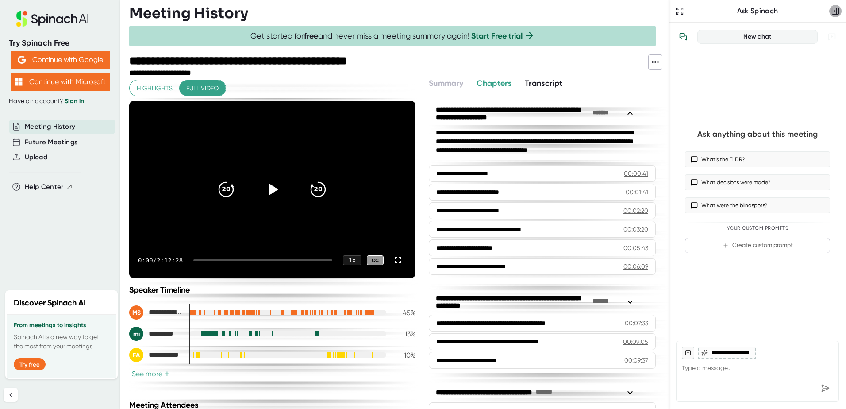
click at [676, 8] on rect "button" at bounding box center [835, 11] width 7 height 7
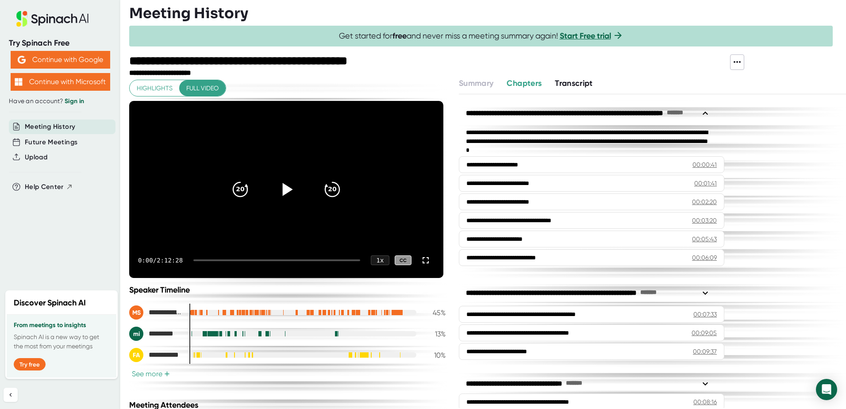
click at [279, 188] on icon at bounding box center [286, 189] width 22 height 22
click at [295, 185] on div at bounding box center [286, 189] width 37 height 37
click at [283, 193] on icon at bounding box center [288, 189] width 10 height 13
click at [284, 193] on icon at bounding box center [286, 189] width 22 height 22
click at [279, 191] on icon at bounding box center [286, 189] width 22 height 22
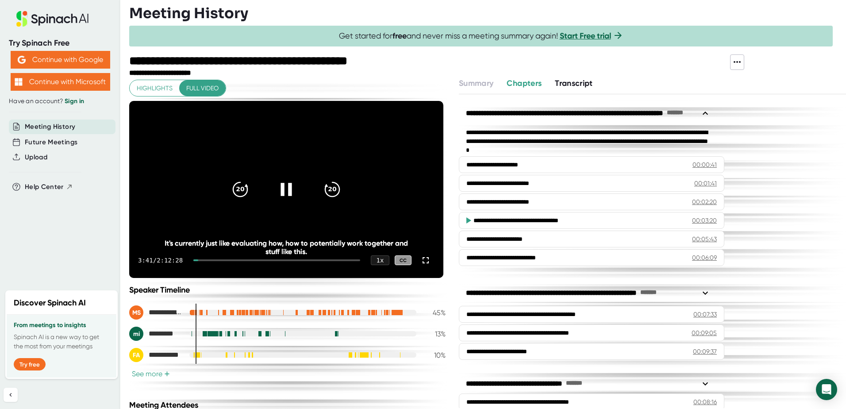
click at [282, 190] on icon at bounding box center [285, 189] width 11 height 13
click at [279, 183] on icon at bounding box center [286, 189] width 22 height 22
click at [284, 194] on icon at bounding box center [286, 189] width 22 height 22
click at [164, 355] on span "+" at bounding box center [167, 373] width 6 height 7
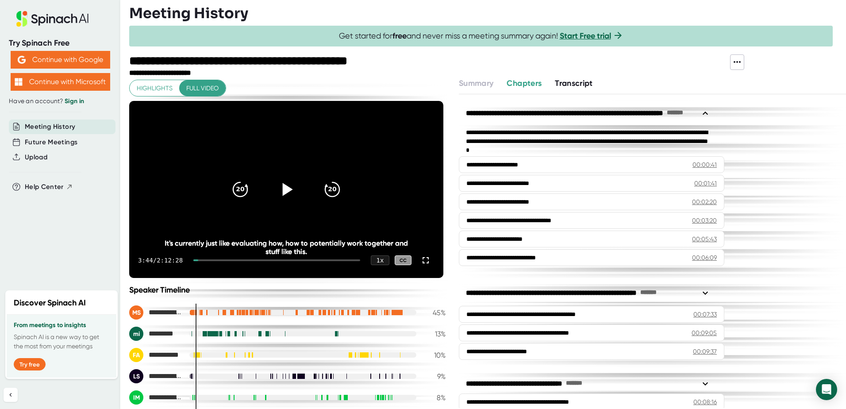
click at [283, 190] on icon at bounding box center [288, 189] width 10 height 13
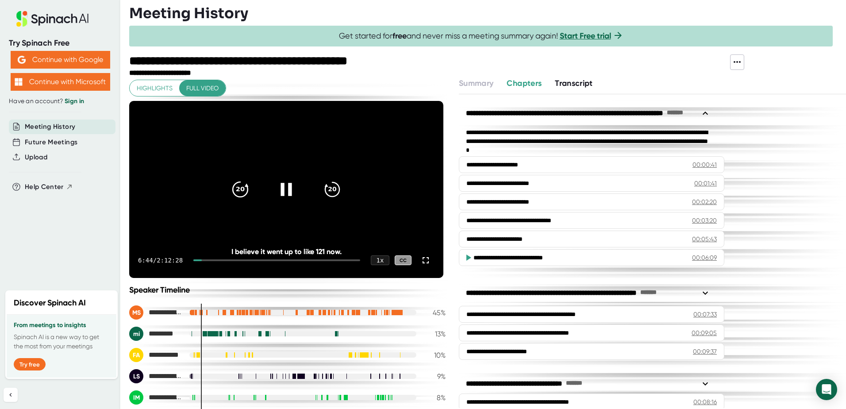
click at [237, 188] on icon "20" at bounding box center [240, 189] width 22 height 22
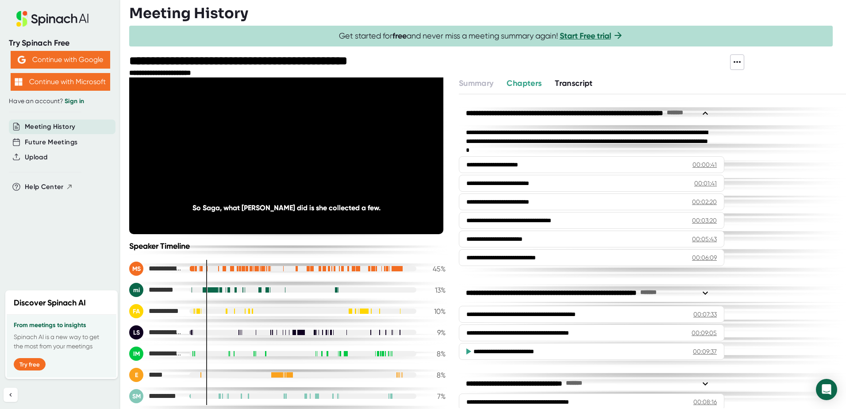
scroll to position [44, 0]
click at [214, 259] on div "**********" at bounding box center [287, 330] width 316 height 178
click at [215, 269] on div at bounding box center [302, 267] width 227 height 5
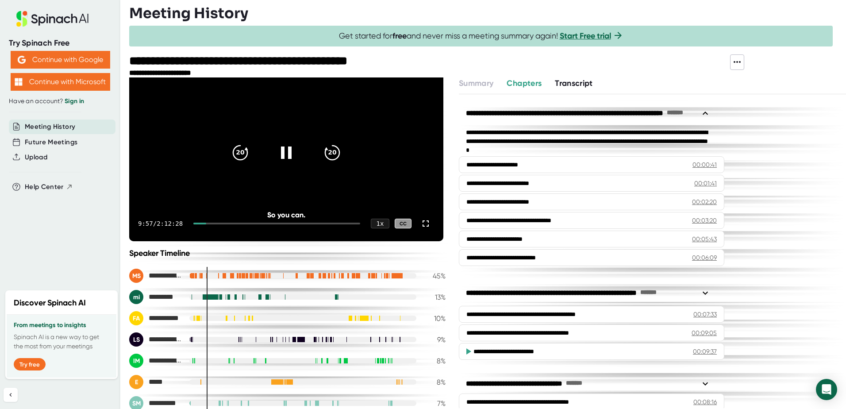
scroll to position [0, 0]
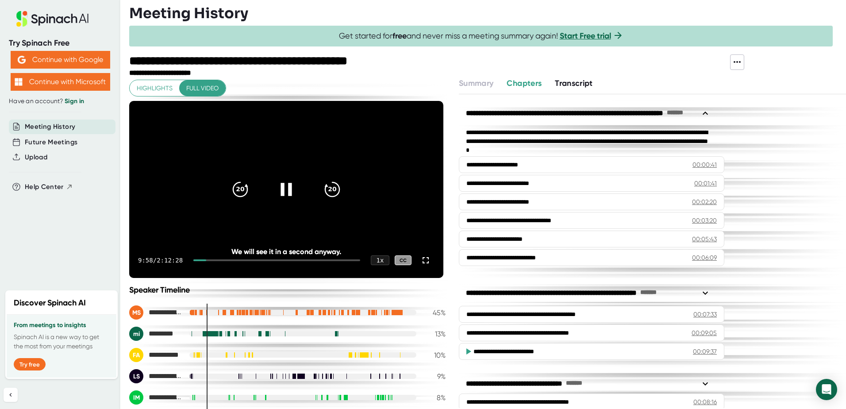
click at [277, 178] on div at bounding box center [286, 189] width 37 height 37
click at [275, 189] on icon at bounding box center [286, 189] width 22 height 22
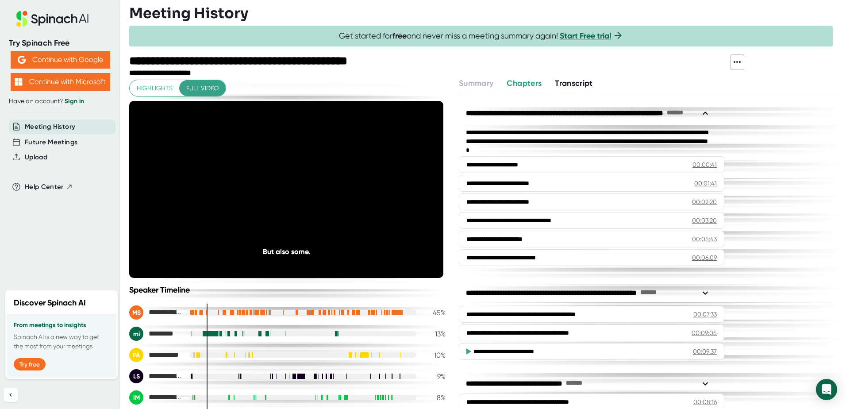
click at [214, 310] on div at bounding box center [302, 312] width 227 height 5
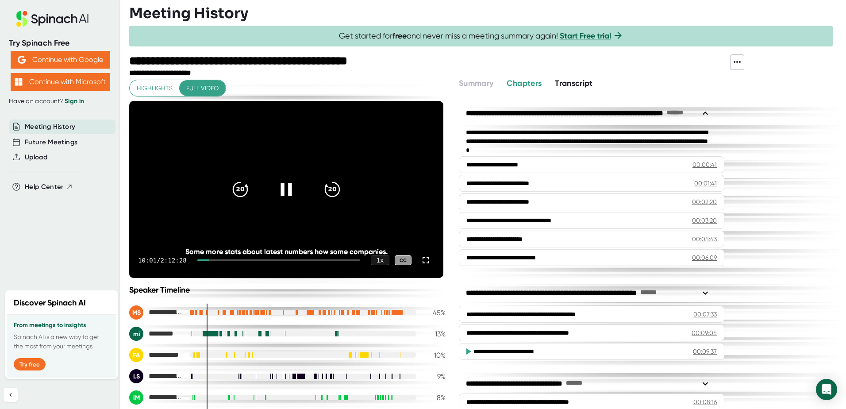
click at [215, 260] on div at bounding box center [278, 260] width 163 height 2
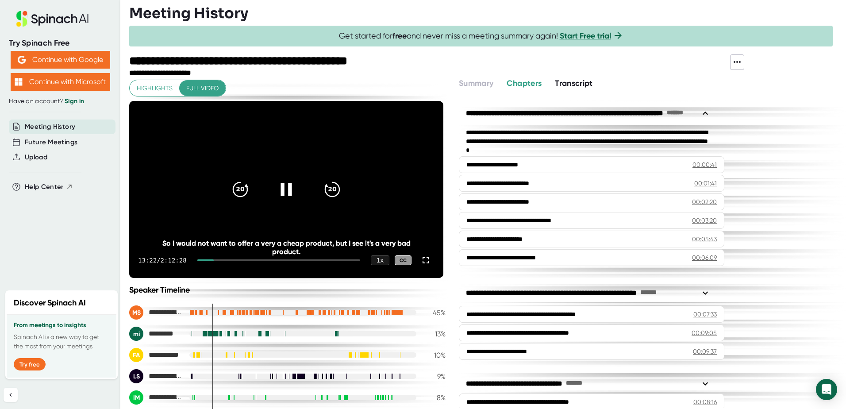
click at [276, 193] on icon at bounding box center [286, 189] width 22 height 22
click at [423, 265] on div at bounding box center [426, 260] width 18 height 18
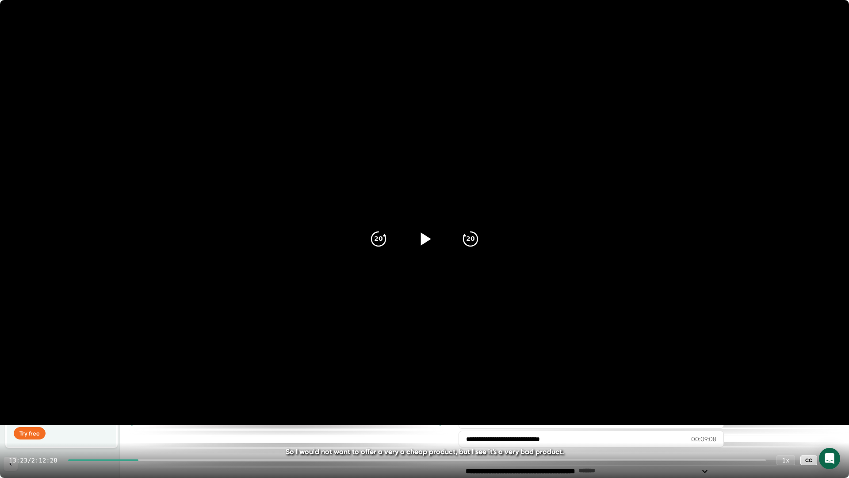
click at [430, 238] on icon at bounding box center [425, 239] width 22 height 22
click at [136, 408] on div at bounding box center [103, 460] width 71 height 2
click at [130, 408] on div at bounding box center [101, 460] width 66 height 2
click at [122, 408] on div at bounding box center [97, 460] width 59 height 2
click at [134, 408] on div at bounding box center [415, 460] width 702 height 2
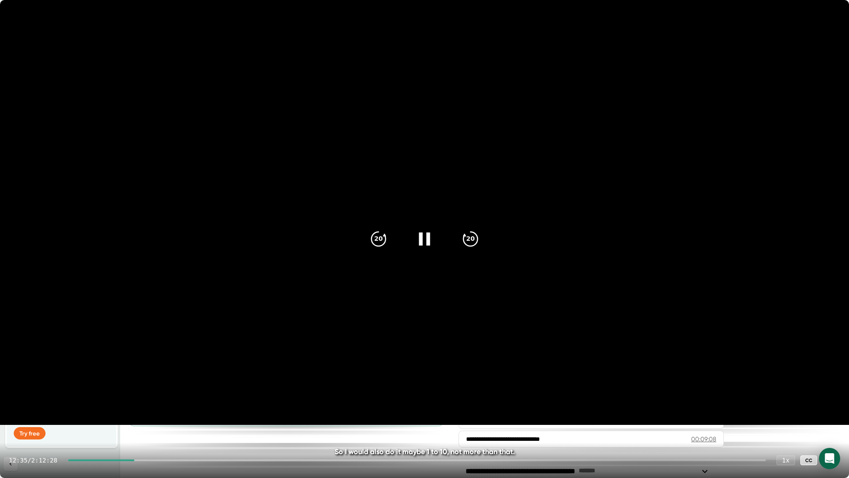
click at [155, 408] on div at bounding box center [417, 460] width 698 height 2
click at [165, 408] on div at bounding box center [417, 460] width 698 height 2
click at [176, 408] on div at bounding box center [417, 460] width 698 height 2
click at [186, 408] on div at bounding box center [417, 460] width 698 height 2
click at [196, 408] on div at bounding box center [417, 460] width 698 height 2
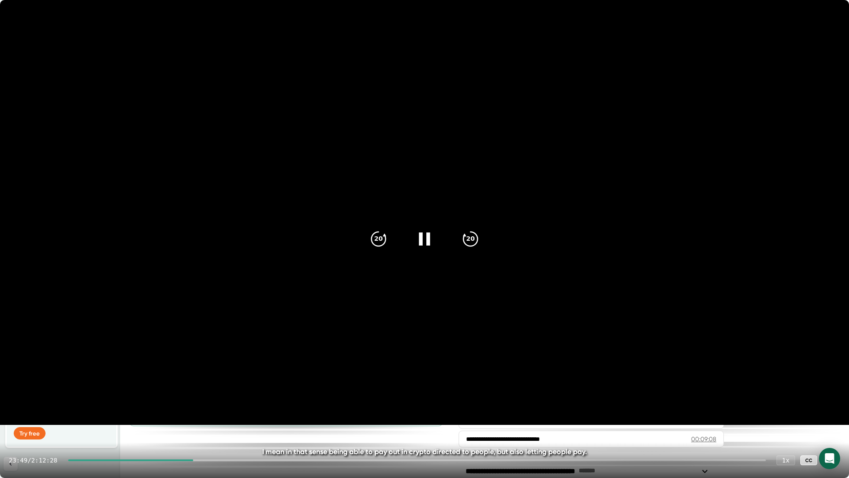
click at [206, 408] on div at bounding box center [417, 460] width 698 height 2
click at [833, 408] on icon at bounding box center [832, 460] width 6 height 6
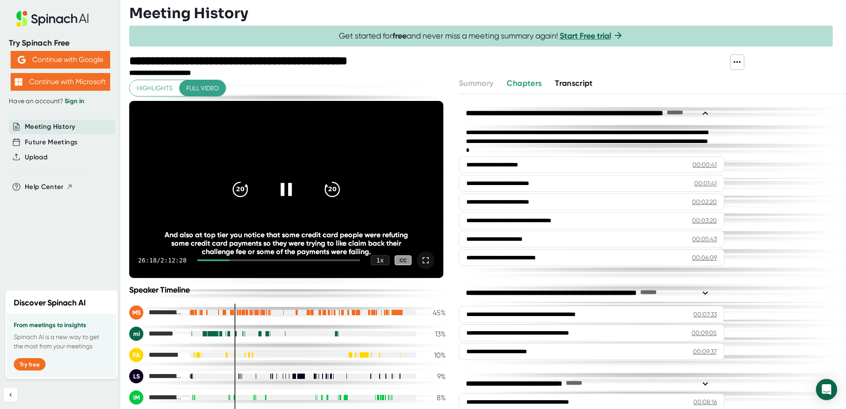
click at [233, 260] on div at bounding box center [278, 260] width 163 height 2
click at [234, 189] on icon "20" at bounding box center [240, 189] width 22 height 22
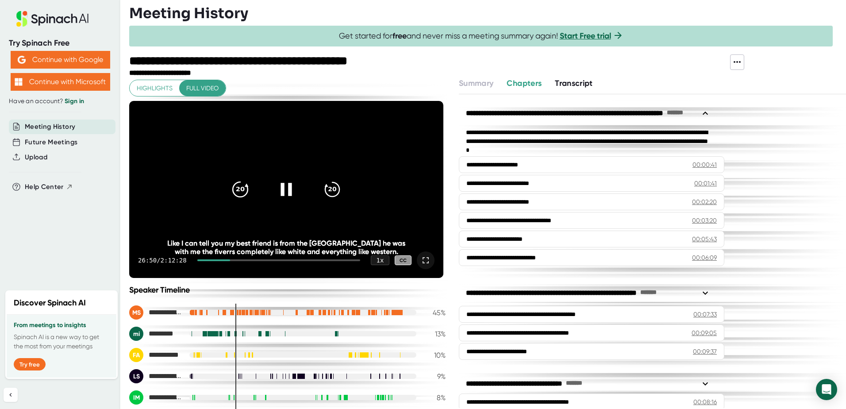
click at [236, 186] on icon "20" at bounding box center [240, 189] width 22 height 22
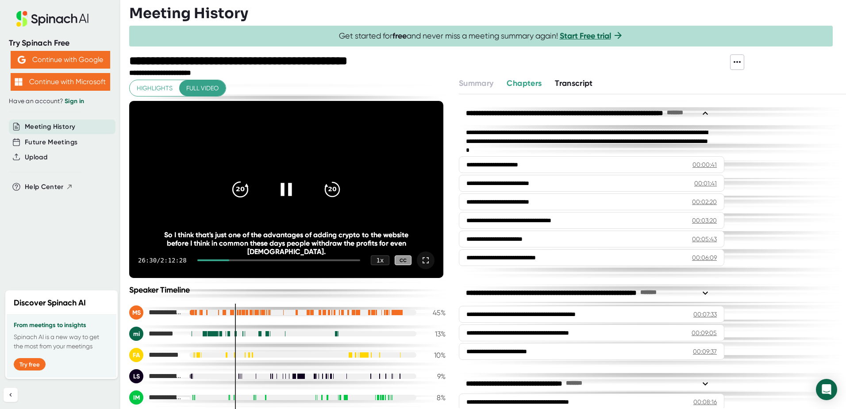
click at [236, 186] on icon "20" at bounding box center [240, 189] width 22 height 22
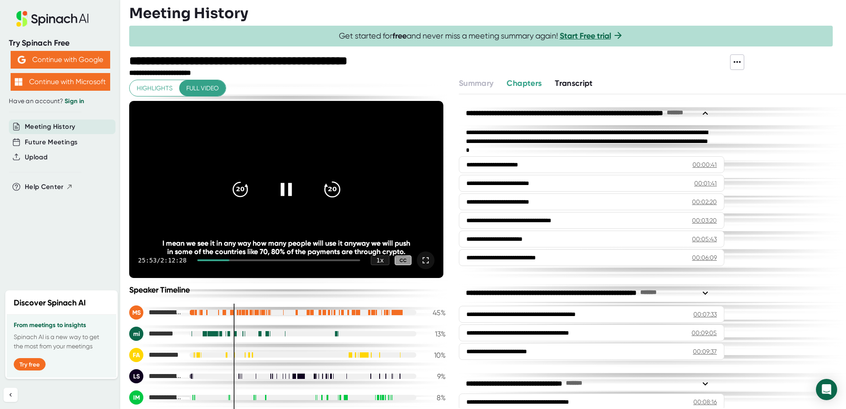
click at [325, 187] on icon "20" at bounding box center [332, 189] width 22 height 22
click at [326, 194] on icon "20" at bounding box center [332, 189] width 22 height 22
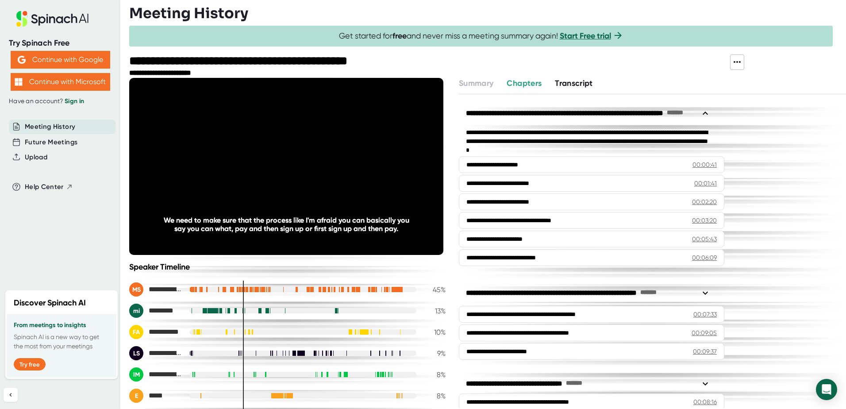
scroll to position [44, 0]
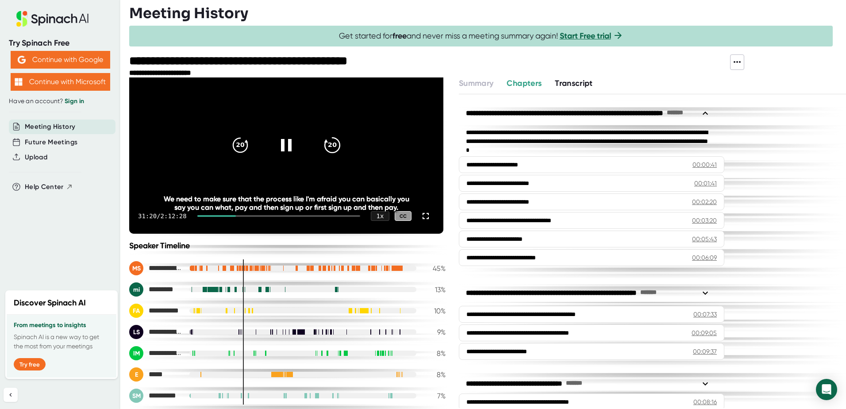
click at [327, 143] on icon "20" at bounding box center [332, 145] width 22 height 22
click at [326, 143] on icon "20" at bounding box center [332, 145] width 22 height 22
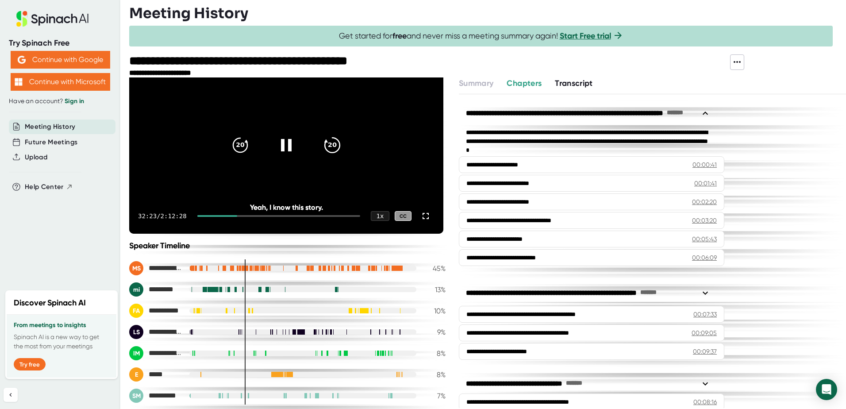
click at [326, 143] on icon "20" at bounding box center [332, 145] width 22 height 22
click at [327, 143] on icon "20" at bounding box center [332, 145] width 22 height 22
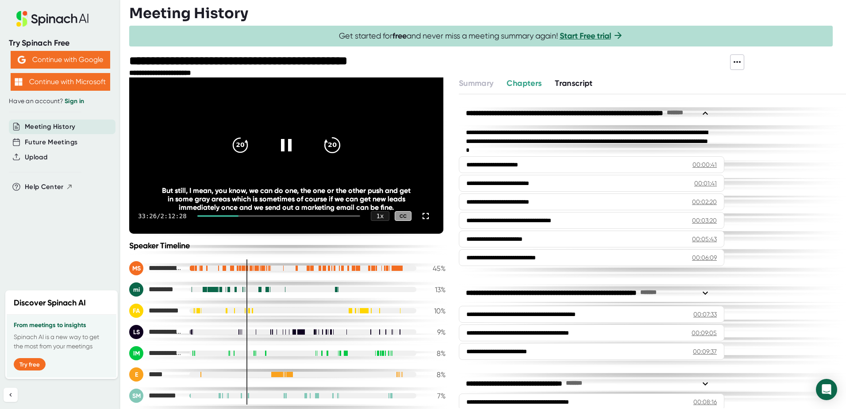
click at [327, 141] on icon "20" at bounding box center [332, 145] width 22 height 22
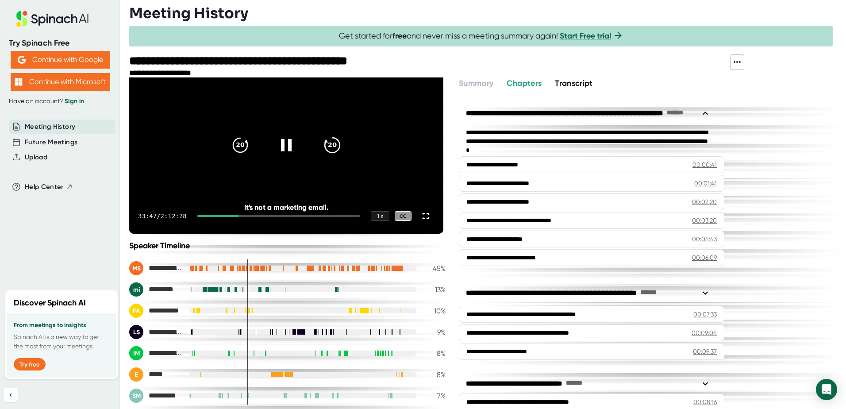
click at [327, 141] on icon "20" at bounding box center [332, 145] width 22 height 22
click at [328, 141] on icon "20" at bounding box center [332, 145] width 22 height 22
click at [331, 142] on icon "20" at bounding box center [332, 145] width 22 height 22
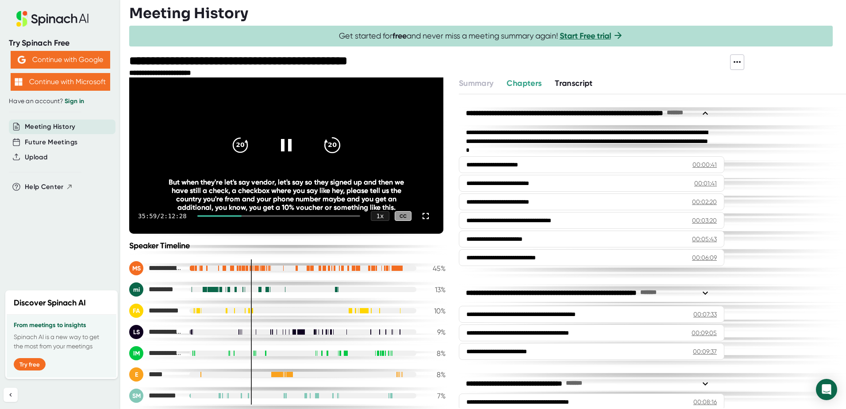
click at [330, 143] on icon "20" at bounding box center [332, 145] width 22 height 22
click at [245, 216] on div at bounding box center [278, 216] width 163 height 2
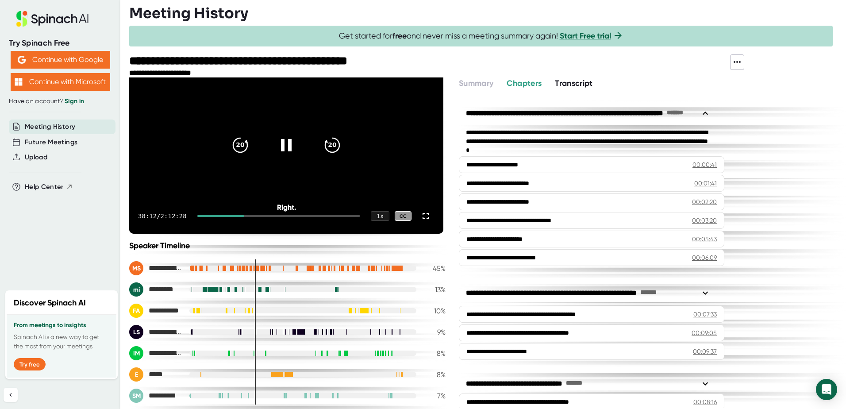
click at [242, 216] on div at bounding box center [220, 216] width 47 height 2
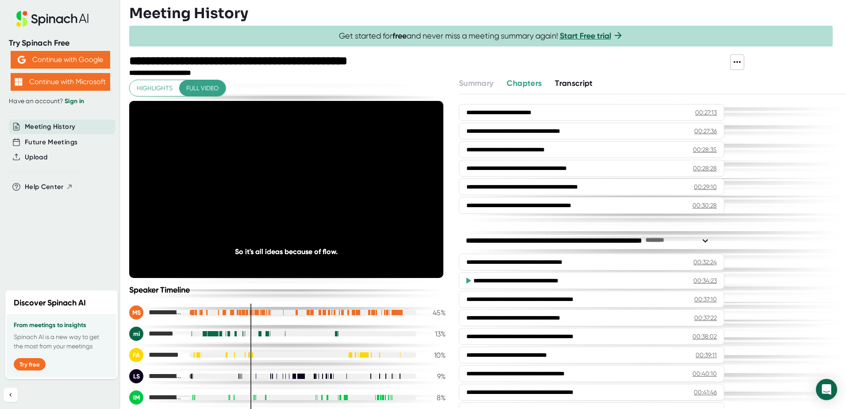
scroll to position [796, 0]
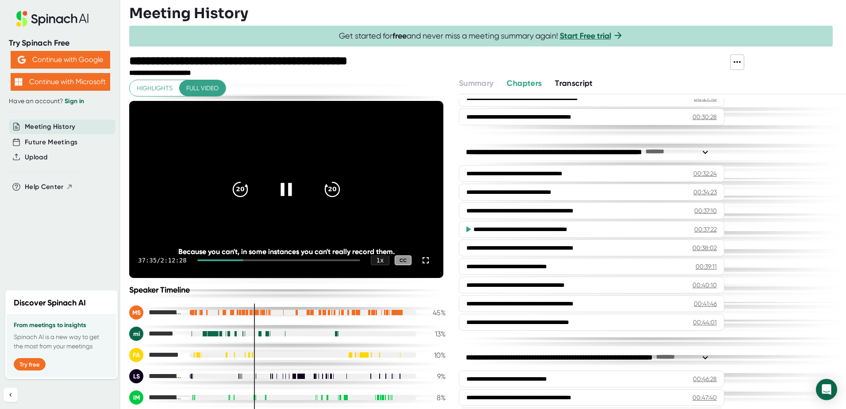
click at [285, 194] on icon at bounding box center [286, 189] width 22 height 22
click at [240, 187] on icon "20" at bounding box center [240, 189] width 22 height 22
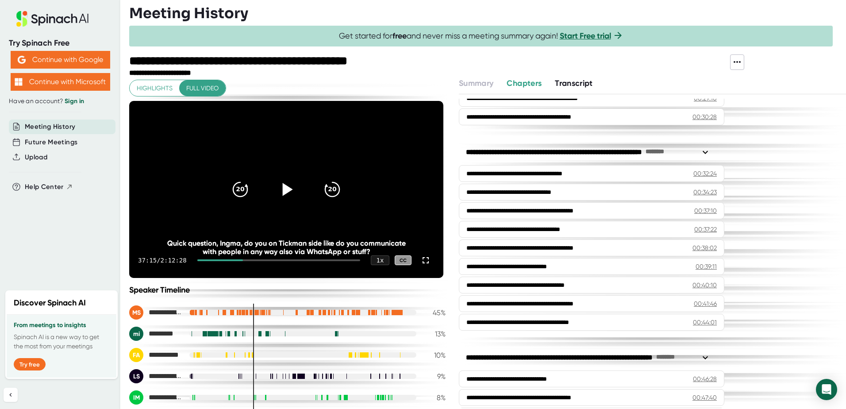
click at [272, 186] on div at bounding box center [286, 189] width 37 height 37
click at [290, 188] on icon at bounding box center [286, 189] width 22 height 22
click at [283, 187] on icon at bounding box center [288, 189] width 10 height 13
click at [240, 189] on icon "20" at bounding box center [240, 189] width 22 height 22
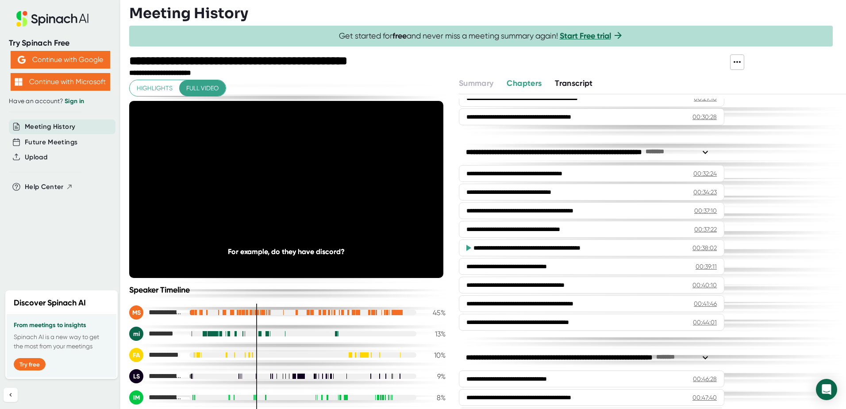
click at [81, 254] on div "Try Spinach Free Continue with Google Continue with Microsoft Have an account? …" at bounding box center [60, 142] width 120 height 285
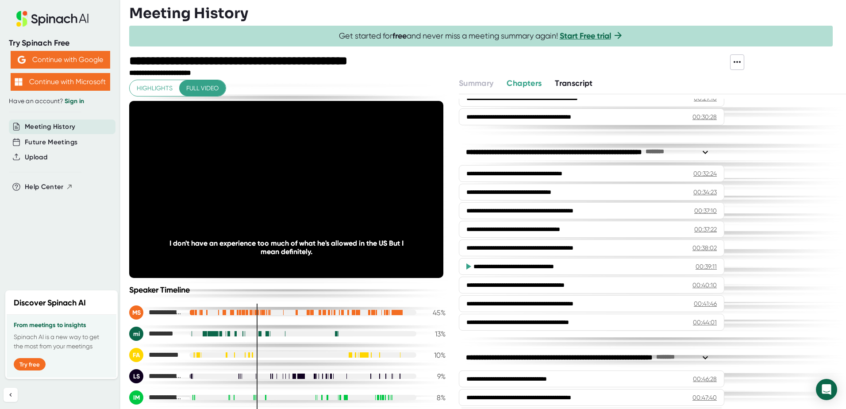
click at [69, 243] on div "Try Spinach Free Continue with Google Continue with Microsoft Have an account? …" at bounding box center [60, 142] width 120 height 285
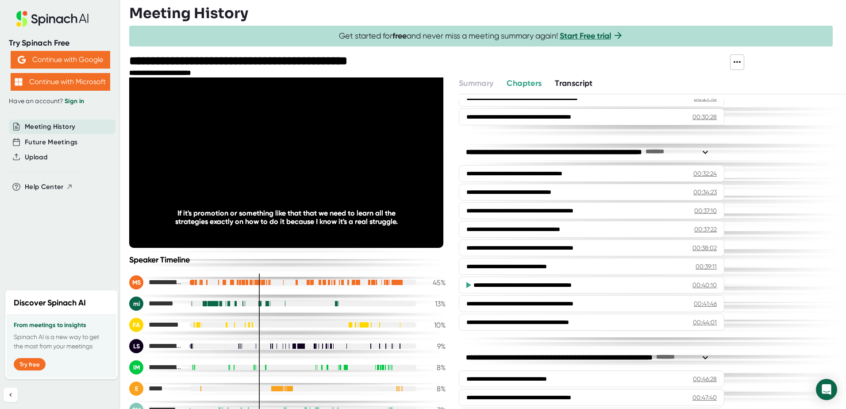
scroll to position [44, 0]
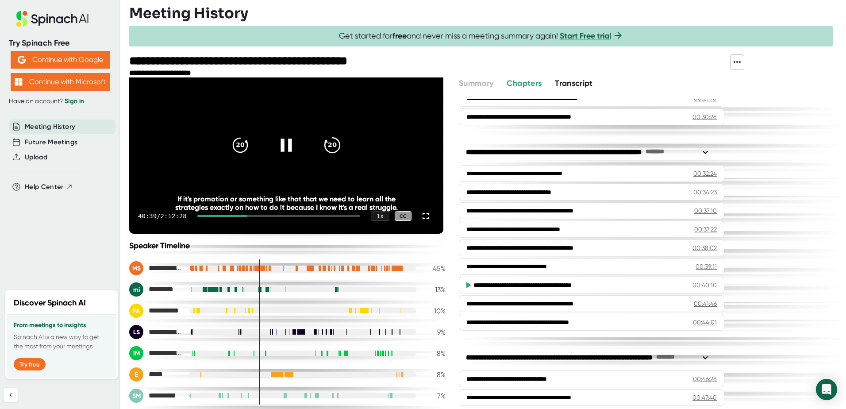
click at [327, 151] on icon "20" at bounding box center [332, 145] width 22 height 22
click at [325, 145] on icon "20" at bounding box center [332, 145] width 22 height 22
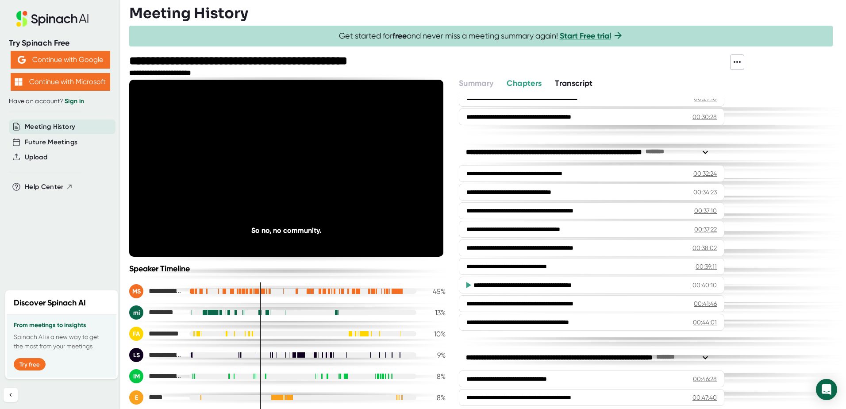
scroll to position [0, 0]
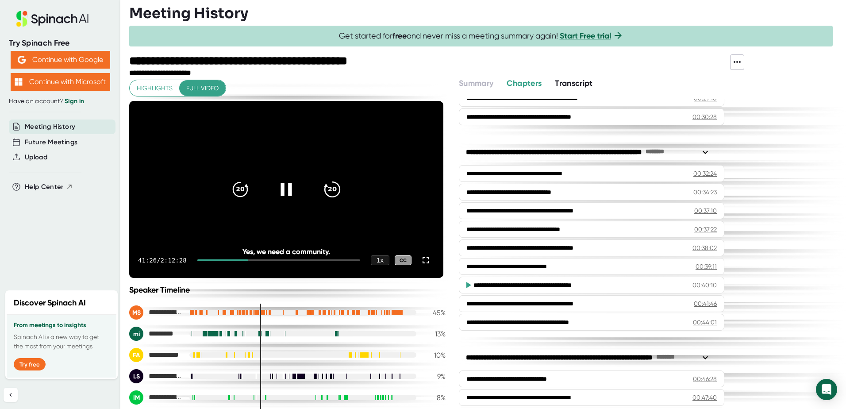
click at [331, 188] on icon "20" at bounding box center [332, 189] width 22 height 22
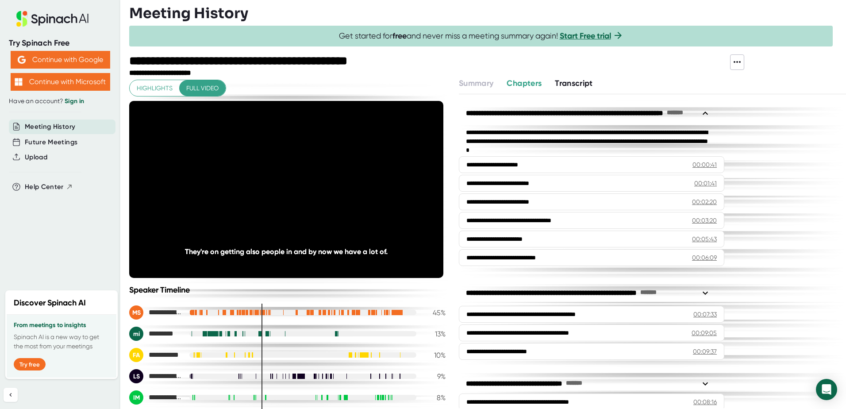
scroll to position [796, 0]
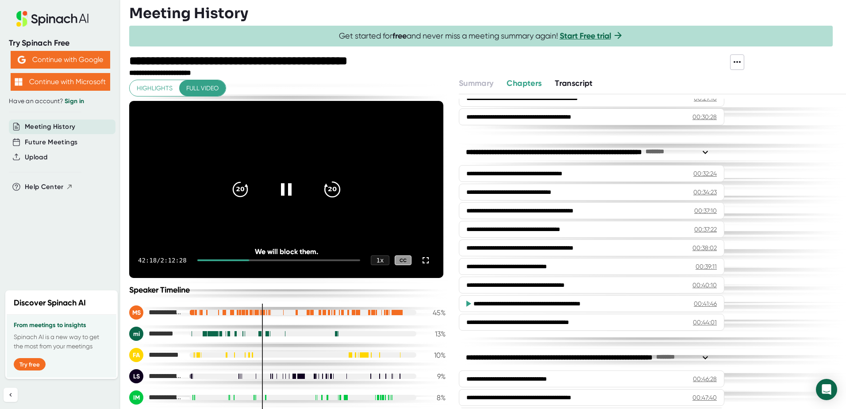
click at [327, 187] on icon "20" at bounding box center [332, 189] width 22 height 22
click at [236, 189] on icon "20" at bounding box center [240, 189] width 22 height 22
click at [236, 188] on icon "20" at bounding box center [240, 189] width 22 height 22
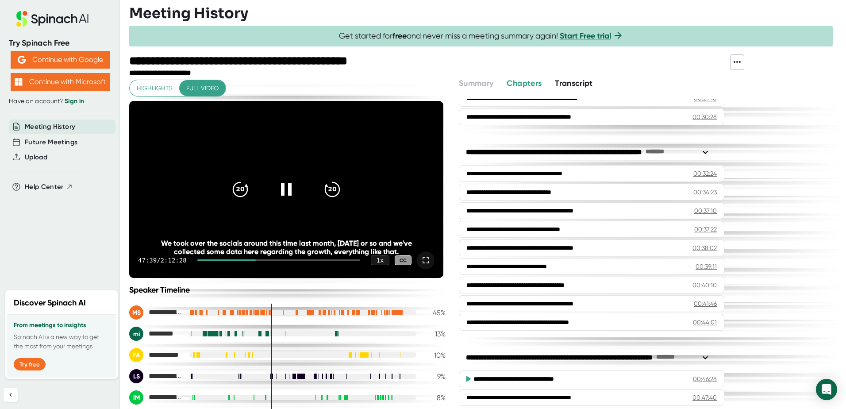
click at [420, 261] on icon at bounding box center [425, 260] width 11 height 11
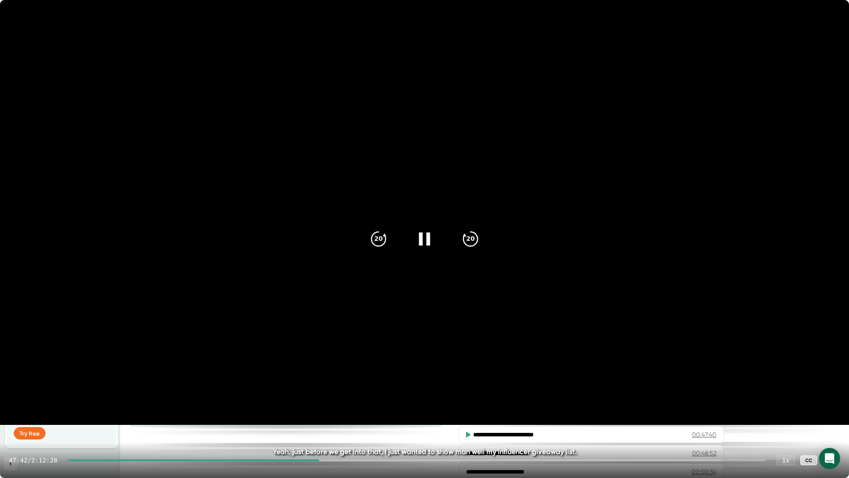
click at [422, 242] on icon at bounding box center [424, 238] width 11 height 13
click at [425, 242] on icon at bounding box center [426, 238] width 10 height 13
click at [431, 236] on icon at bounding box center [425, 239] width 22 height 22
click at [431, 239] on icon at bounding box center [425, 239] width 22 height 22
click at [424, 238] on icon at bounding box center [426, 238] width 10 height 13
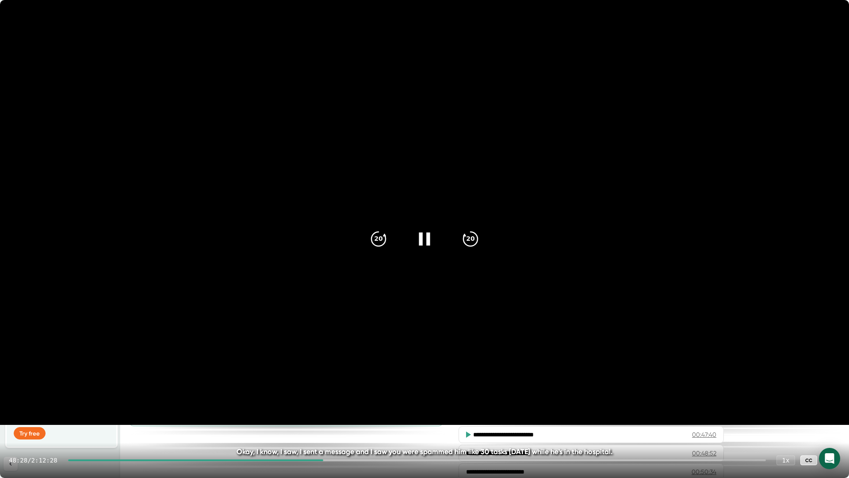
click at [416, 241] on icon at bounding box center [425, 239] width 22 height 22
click at [422, 236] on icon at bounding box center [426, 238] width 10 height 13
click at [373, 240] on icon "20" at bounding box center [379, 239] width 22 height 22
click at [427, 243] on icon at bounding box center [424, 238] width 11 height 13
click at [422, 232] on icon at bounding box center [425, 239] width 22 height 22
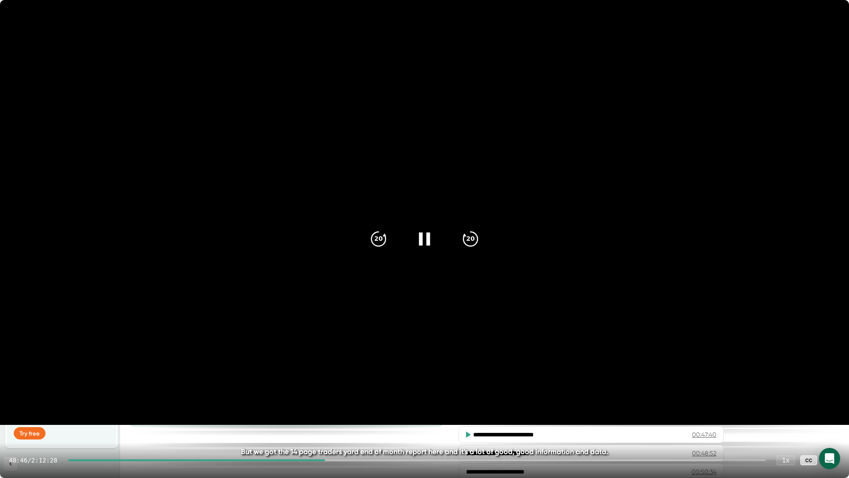
click at [426, 236] on icon at bounding box center [425, 239] width 22 height 22
click at [425, 238] on icon at bounding box center [426, 238] width 10 height 13
click at [424, 236] on icon at bounding box center [425, 239] width 22 height 22
click at [415, 233] on icon at bounding box center [425, 239] width 22 height 22
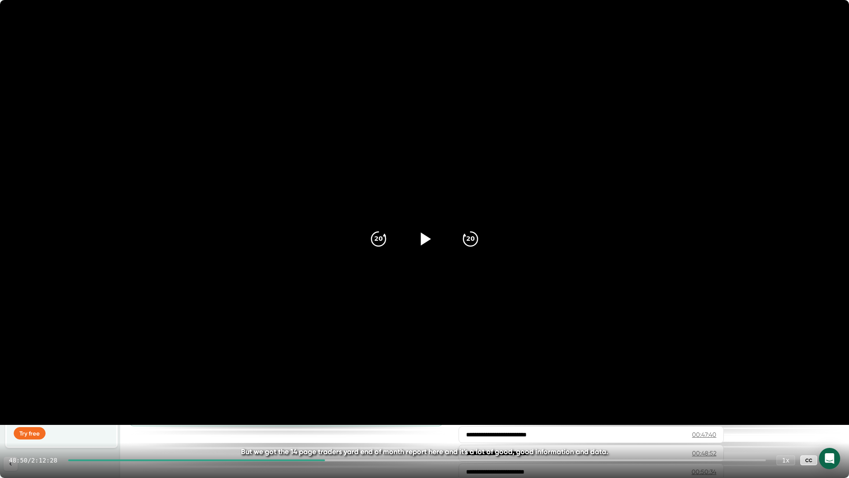
click at [422, 233] on icon at bounding box center [425, 239] width 22 height 22
click at [372, 241] on icon "20" at bounding box center [379, 239] width 22 height 22
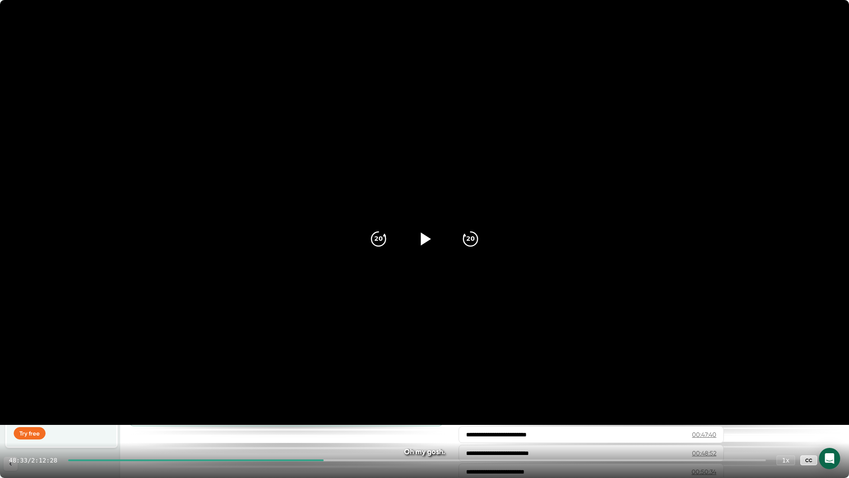
click at [413, 237] on div at bounding box center [424, 238] width 37 height 37
click at [421, 238] on icon at bounding box center [424, 238] width 11 height 13
click at [428, 231] on icon at bounding box center [425, 239] width 22 height 22
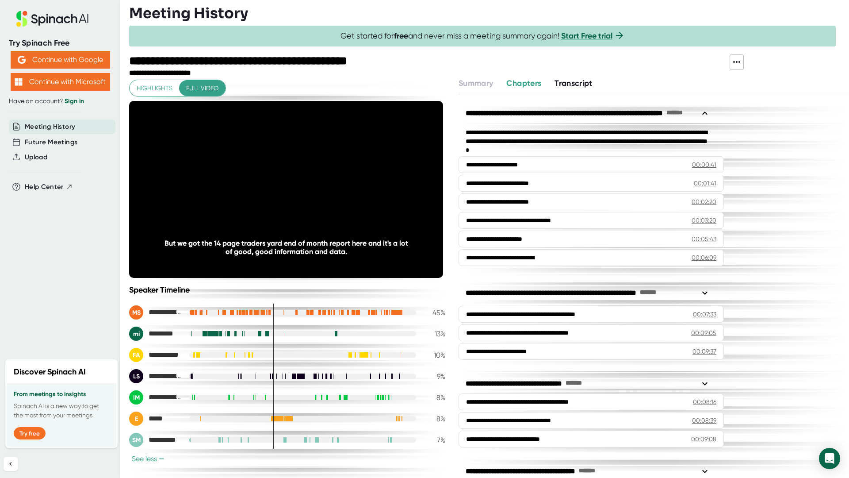
scroll to position [796, 0]
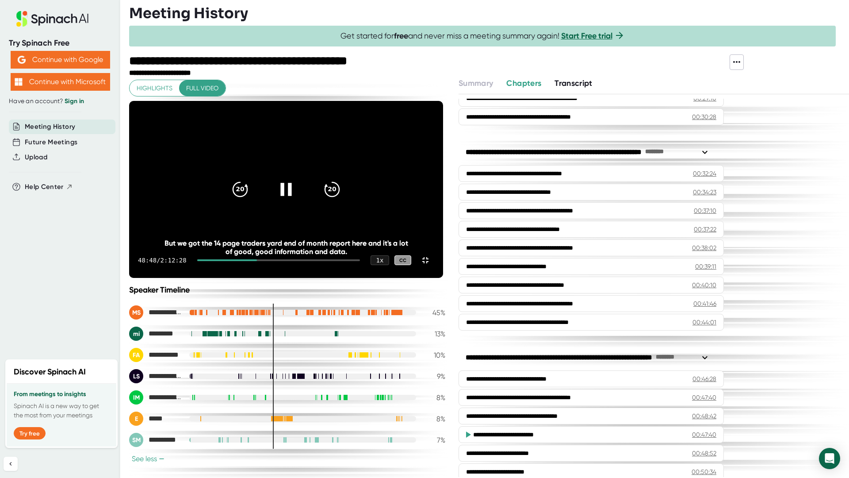
click at [297, 200] on icon at bounding box center [286, 189] width 22 height 22
click at [293, 196] on icon at bounding box center [288, 189] width 10 height 13
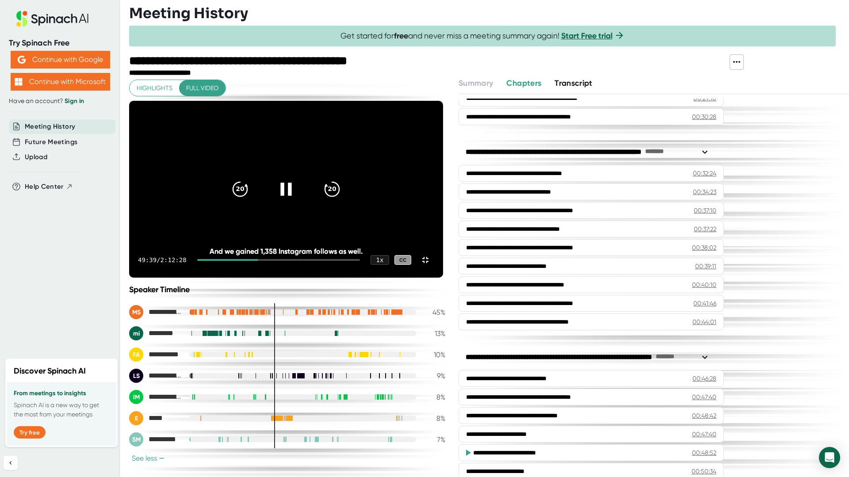
click at [297, 200] on icon at bounding box center [286, 189] width 22 height 22
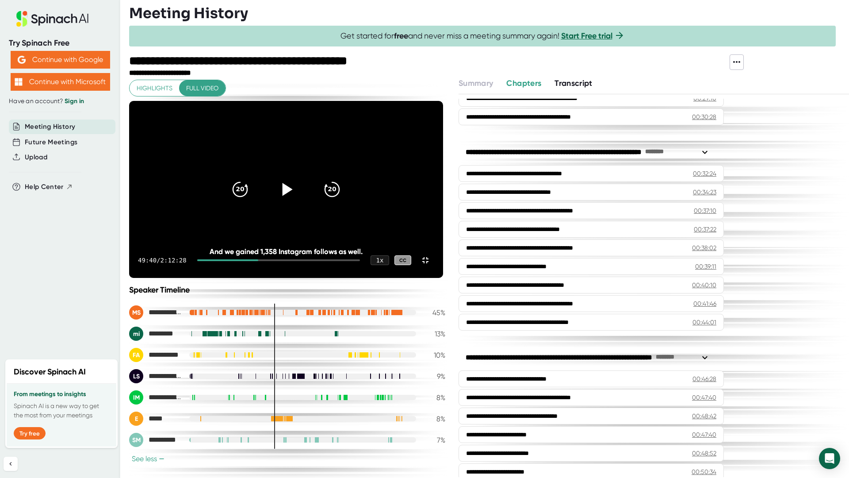
click at [293, 196] on icon at bounding box center [288, 189] width 10 height 13
click at [292, 196] on icon at bounding box center [285, 189] width 11 height 13
click at [293, 196] on icon at bounding box center [288, 189] width 10 height 13
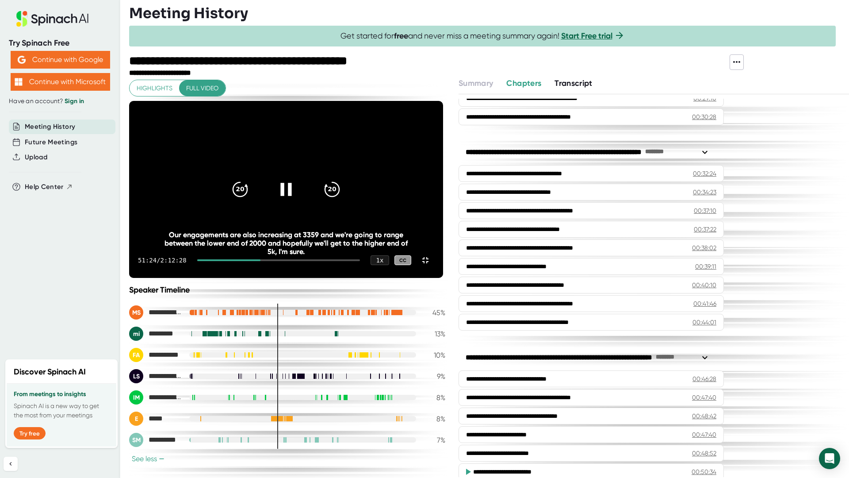
click at [297, 200] on icon at bounding box center [286, 189] width 22 height 22
click at [305, 208] on div at bounding box center [286, 189] width 37 height 37
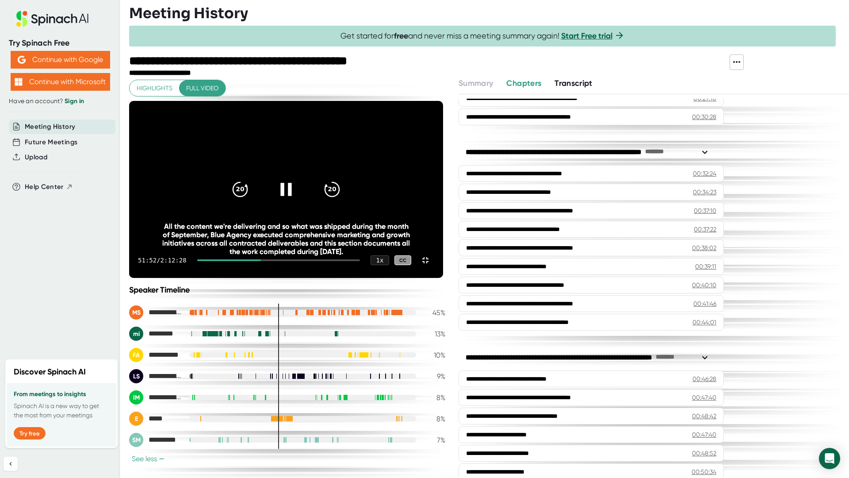
click at [297, 200] on icon at bounding box center [286, 189] width 22 height 22
click at [305, 208] on div at bounding box center [286, 189] width 37 height 37
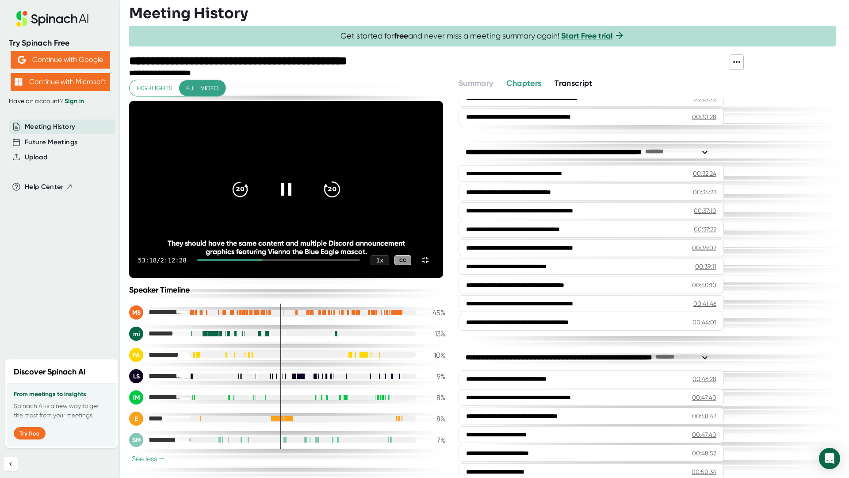
click at [343, 200] on icon "20" at bounding box center [332, 189] width 22 height 22
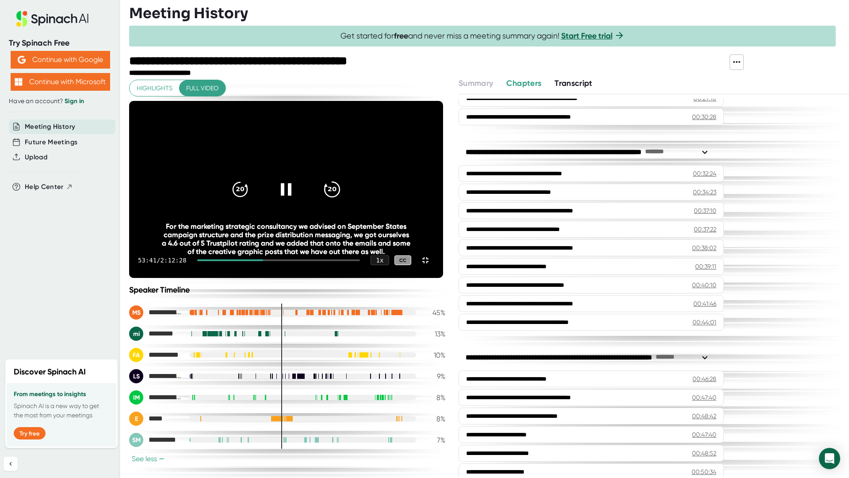
click at [343, 200] on icon "20" at bounding box center [332, 189] width 22 height 22
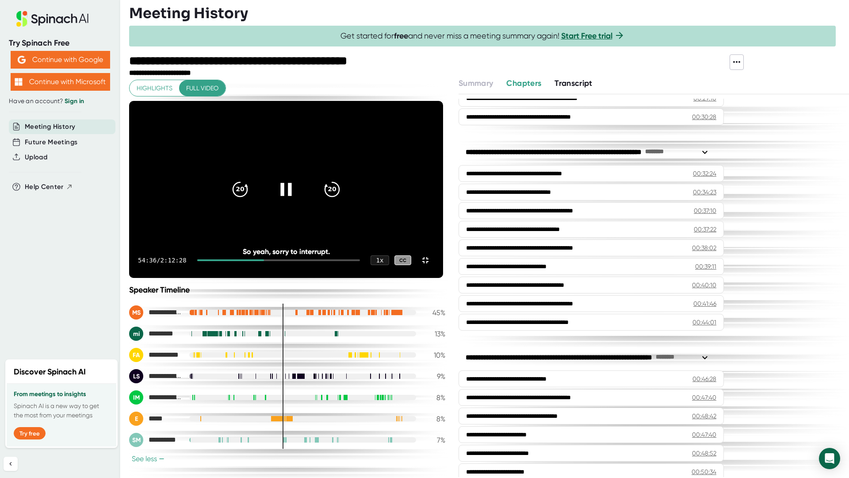
click at [292, 196] on icon at bounding box center [285, 189] width 11 height 13
click at [297, 200] on icon at bounding box center [286, 189] width 22 height 22
click at [343, 200] on icon "20" at bounding box center [332, 189] width 22 height 22
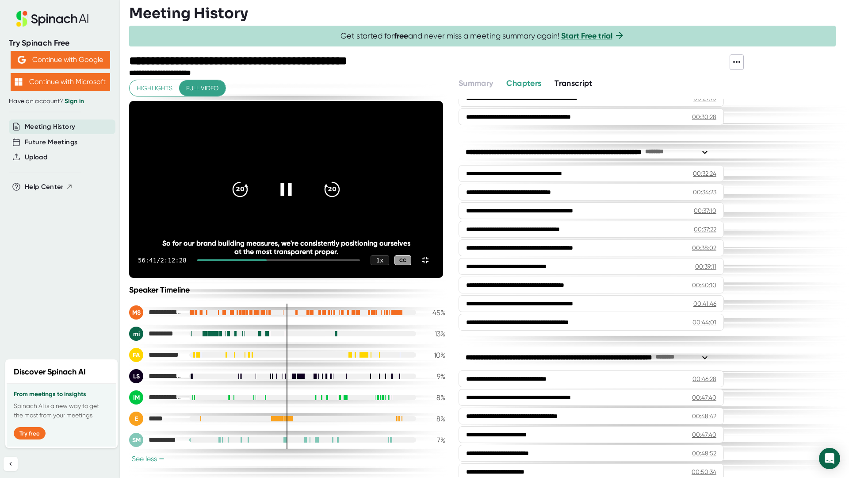
click at [297, 200] on icon at bounding box center [286, 189] width 22 height 22
click at [292, 196] on icon at bounding box center [285, 189] width 11 height 13
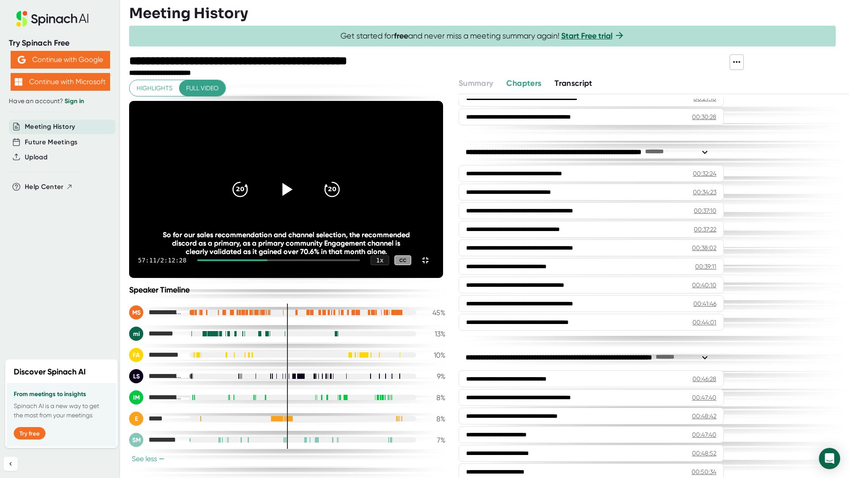
click at [297, 200] on icon at bounding box center [286, 189] width 22 height 22
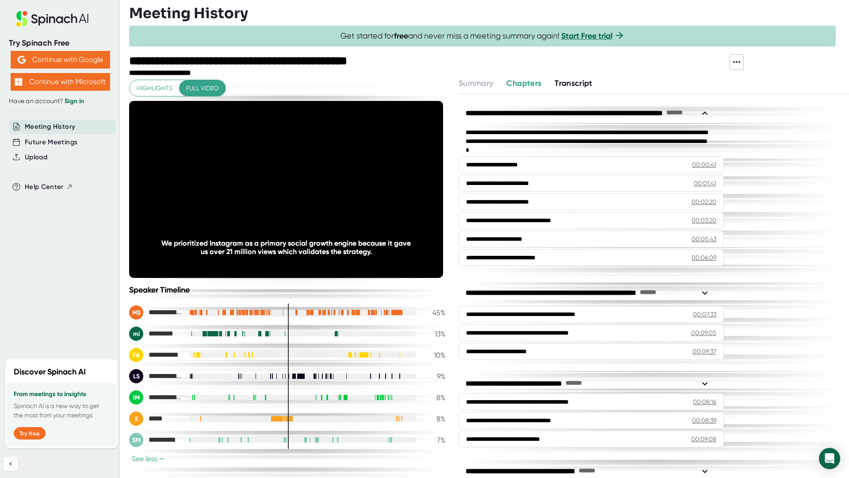
scroll to position [796, 0]
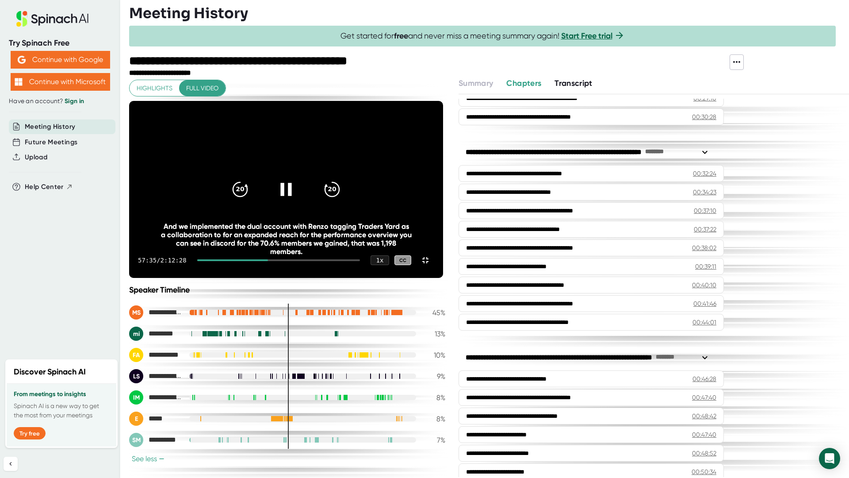
click at [297, 200] on icon at bounding box center [286, 189] width 22 height 22
click at [277, 251] on video at bounding box center [286, 189] width 314 height 177
click at [297, 200] on icon at bounding box center [286, 189] width 22 height 22
click at [293, 196] on icon at bounding box center [288, 189] width 10 height 13
click at [292, 196] on icon at bounding box center [285, 189] width 11 height 13
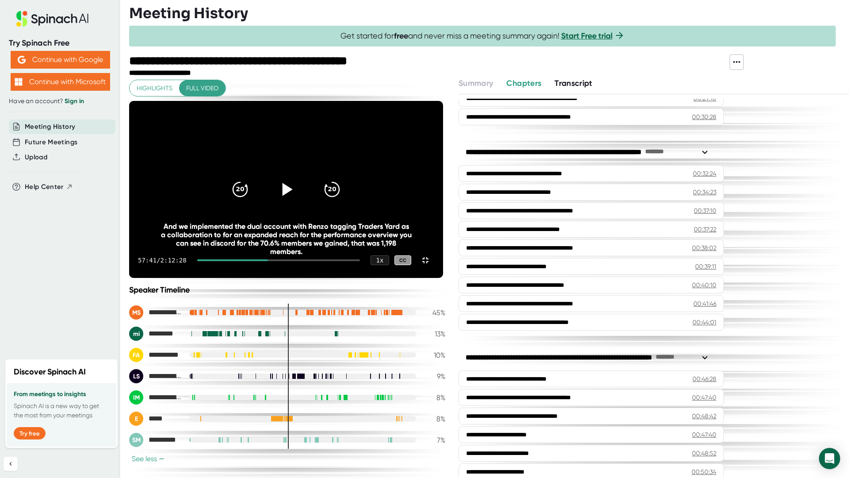
click at [297, 200] on icon at bounding box center [286, 189] width 22 height 22
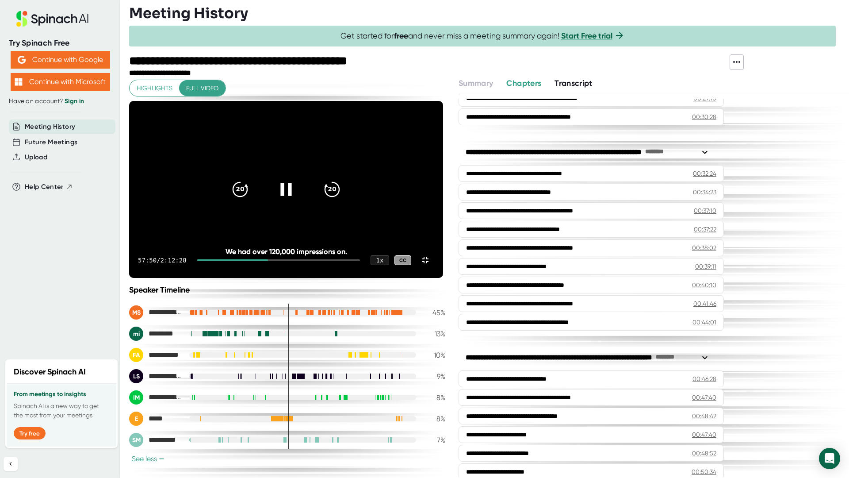
click at [305, 208] on div at bounding box center [286, 189] width 37 height 37
click at [297, 200] on icon at bounding box center [286, 189] width 22 height 22
click at [251, 200] on icon "20" at bounding box center [240, 189] width 22 height 22
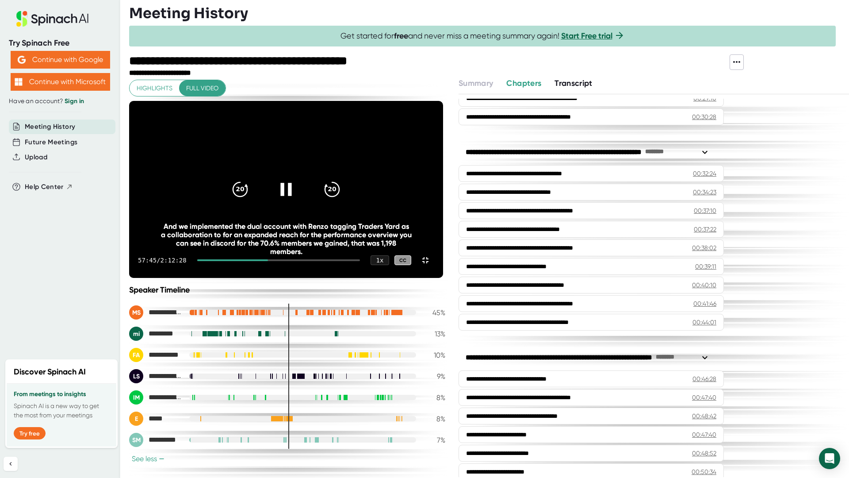
click at [292, 196] on icon at bounding box center [285, 189] width 11 height 13
click at [297, 200] on icon at bounding box center [286, 189] width 22 height 22
click at [293, 196] on icon at bounding box center [288, 189] width 10 height 13
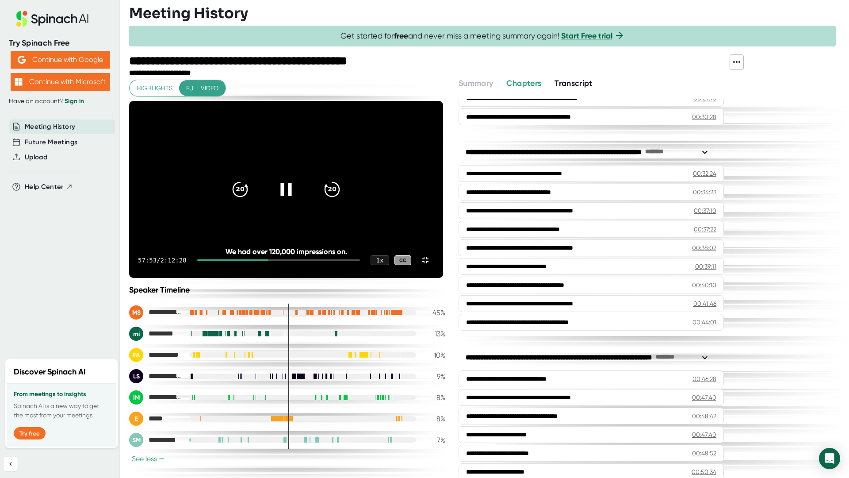
click at [305, 208] on div at bounding box center [286, 189] width 37 height 37
click at [297, 200] on icon at bounding box center [286, 189] width 22 height 22
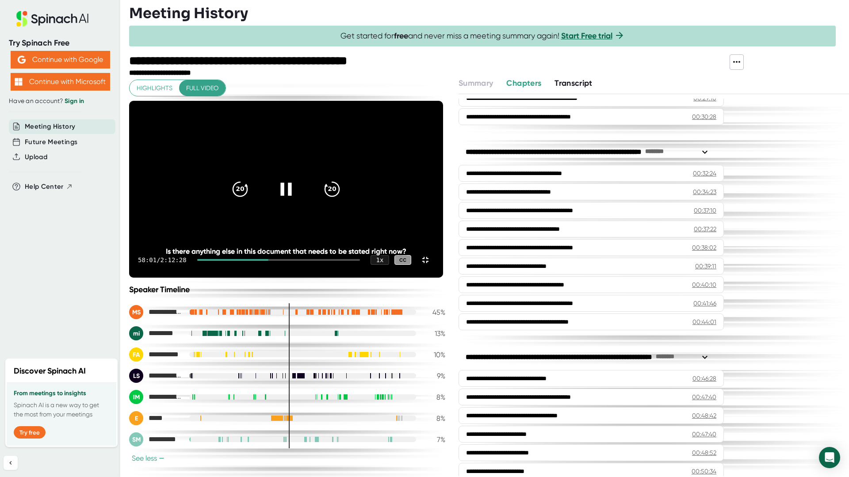
click at [297, 200] on icon at bounding box center [286, 189] width 22 height 22
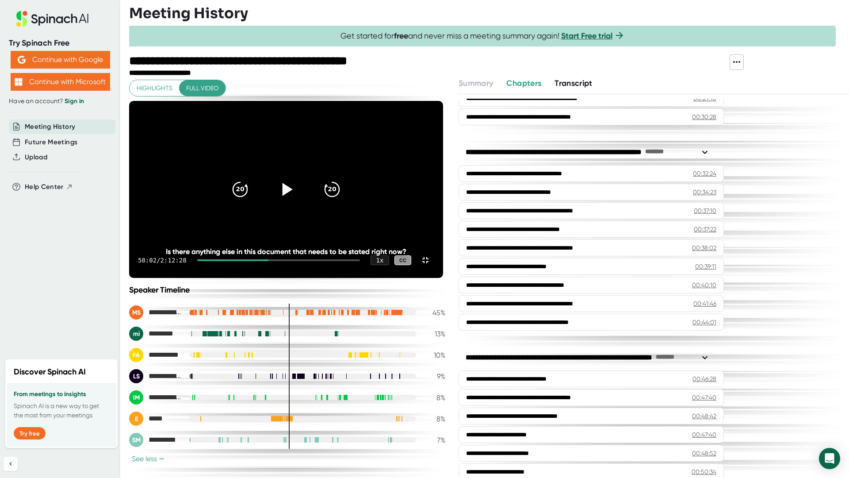
click at [297, 200] on icon at bounding box center [286, 189] width 22 height 22
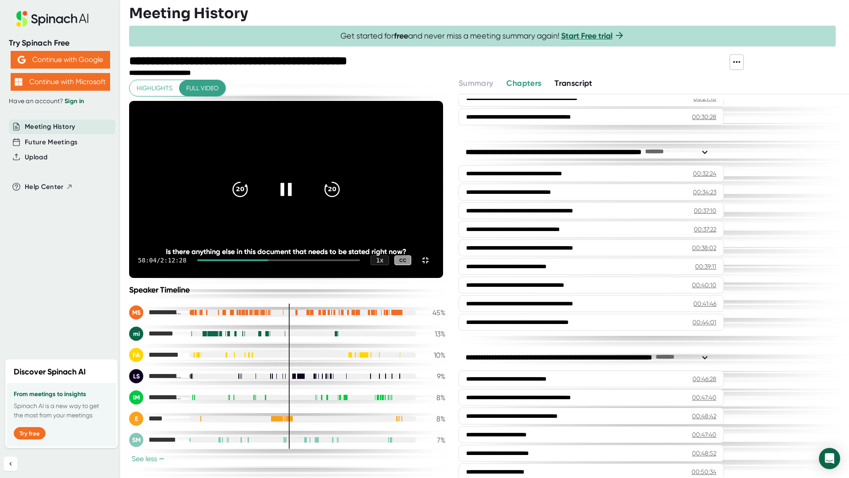
click at [297, 200] on icon at bounding box center [286, 189] width 22 height 22
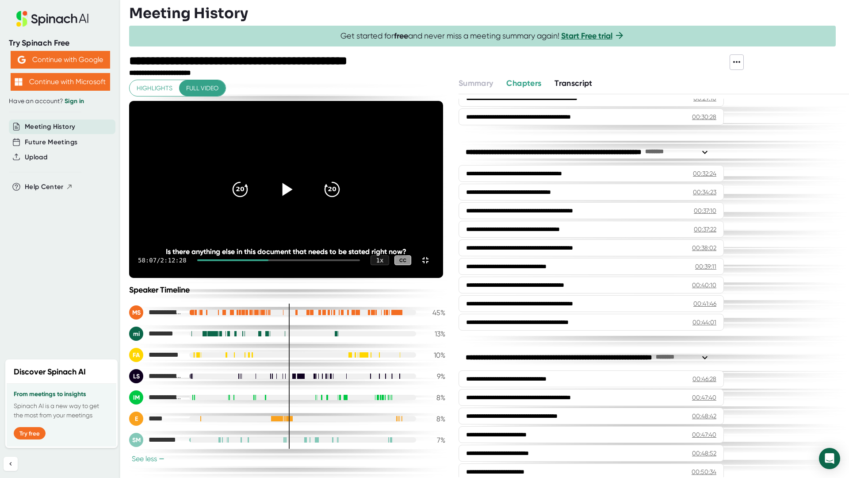
click at [297, 200] on icon at bounding box center [286, 189] width 22 height 22
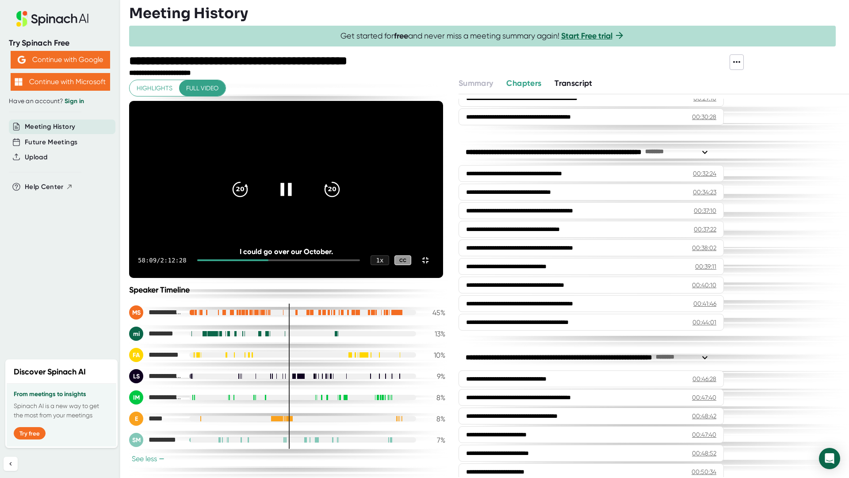
click at [297, 200] on icon at bounding box center [286, 189] width 22 height 22
click at [292, 196] on icon at bounding box center [285, 189] width 11 height 13
click at [297, 200] on icon at bounding box center [286, 189] width 22 height 22
click at [292, 196] on icon at bounding box center [285, 189] width 11 height 13
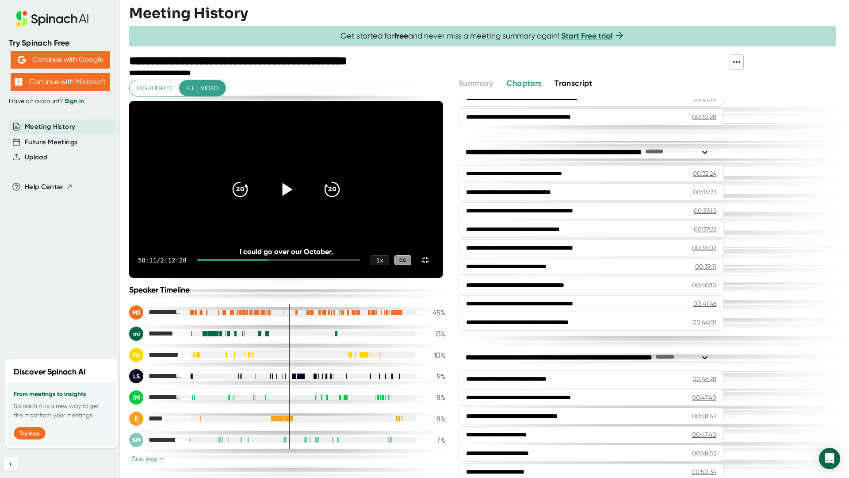
click at [297, 200] on icon at bounding box center [286, 189] width 22 height 22
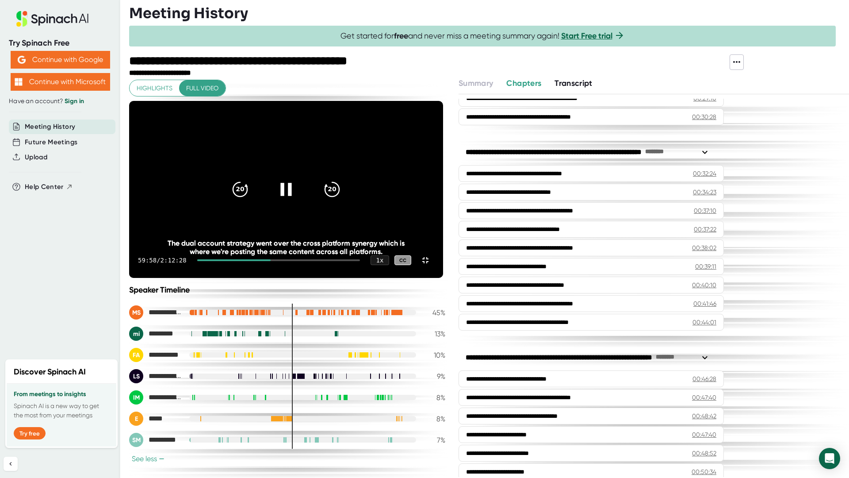
click at [292, 196] on icon at bounding box center [285, 189] width 11 height 13
click at [297, 200] on icon at bounding box center [286, 189] width 22 height 22
click at [293, 196] on icon at bounding box center [288, 189] width 10 height 13
click at [297, 200] on icon at bounding box center [286, 189] width 22 height 22
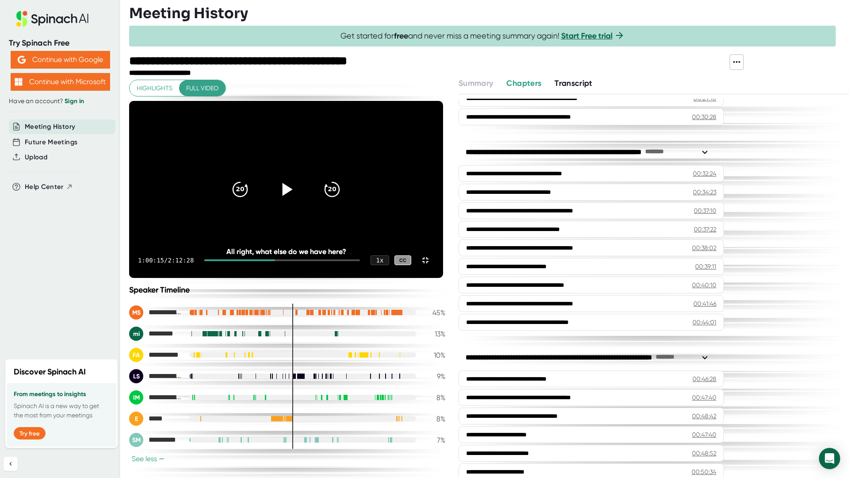
click at [293, 196] on icon at bounding box center [288, 189] width 10 height 13
click at [292, 196] on icon at bounding box center [285, 189] width 11 height 13
click at [297, 200] on icon at bounding box center [286, 189] width 22 height 22
click at [251, 200] on icon "20" at bounding box center [240, 189] width 22 height 22
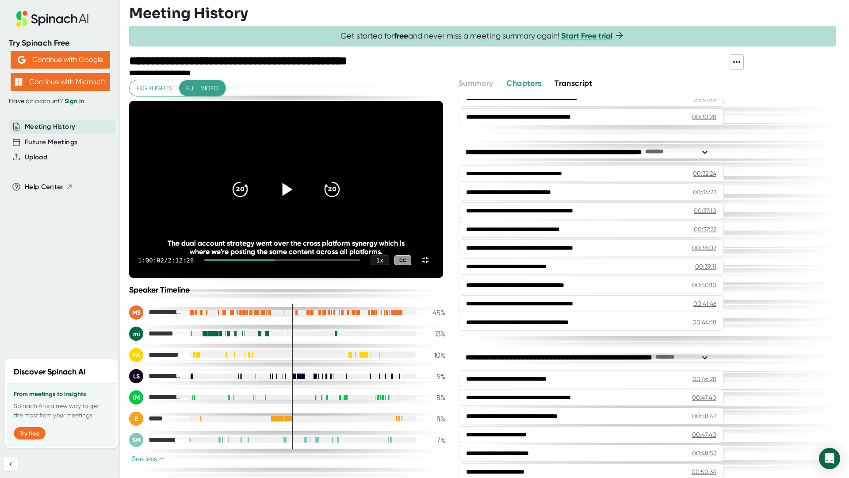
click at [297, 200] on icon at bounding box center [286, 189] width 22 height 22
click at [292, 196] on icon at bounding box center [285, 189] width 11 height 13
click at [293, 196] on icon at bounding box center [288, 189] width 10 height 13
click at [292, 196] on icon at bounding box center [285, 189] width 11 height 13
click at [251, 200] on icon "20" at bounding box center [240, 189] width 22 height 22
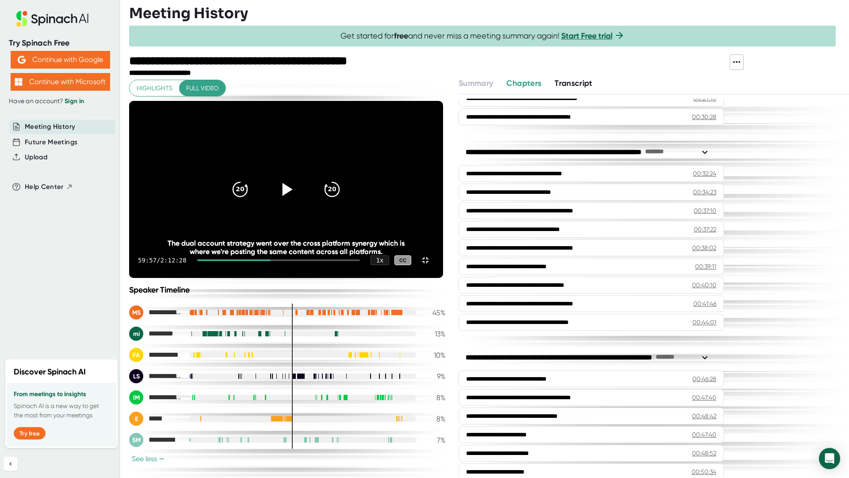
click at [293, 196] on icon at bounding box center [288, 189] width 10 height 13
click at [297, 200] on icon at bounding box center [286, 189] width 22 height 22
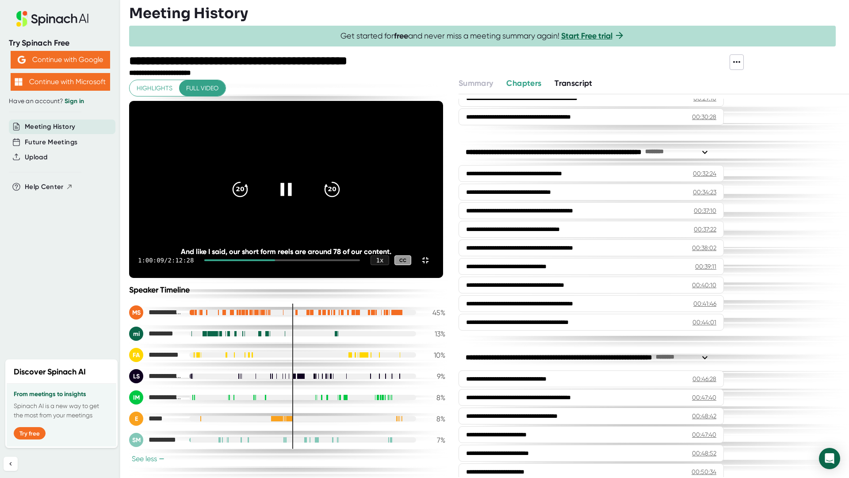
click at [297, 200] on icon at bounding box center [286, 189] width 22 height 22
click at [293, 196] on icon at bounding box center [288, 189] width 10 height 13
click at [297, 200] on icon at bounding box center [286, 189] width 22 height 22
click at [292, 196] on icon at bounding box center [285, 189] width 11 height 13
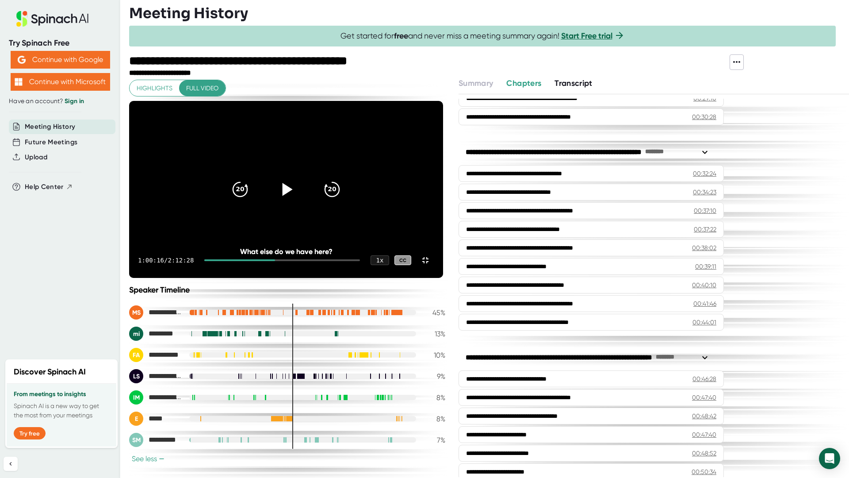
click at [297, 200] on icon at bounding box center [286, 189] width 22 height 22
click at [293, 196] on icon at bounding box center [288, 189] width 10 height 13
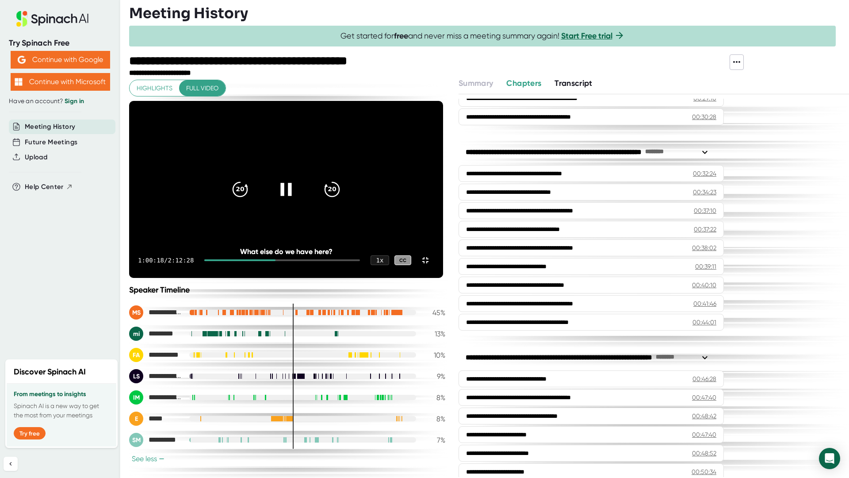
click at [297, 200] on icon at bounding box center [286, 189] width 22 height 22
click at [293, 196] on icon at bounding box center [288, 189] width 10 height 13
click at [297, 200] on icon at bounding box center [286, 189] width 22 height 22
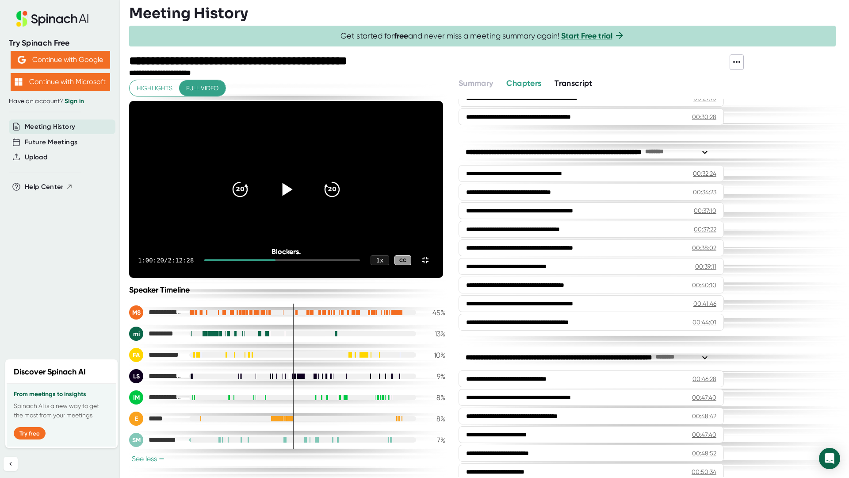
click at [297, 200] on icon at bounding box center [286, 189] width 22 height 22
click at [292, 196] on icon at bounding box center [285, 189] width 11 height 13
click at [251, 200] on icon "20" at bounding box center [240, 189] width 22 height 22
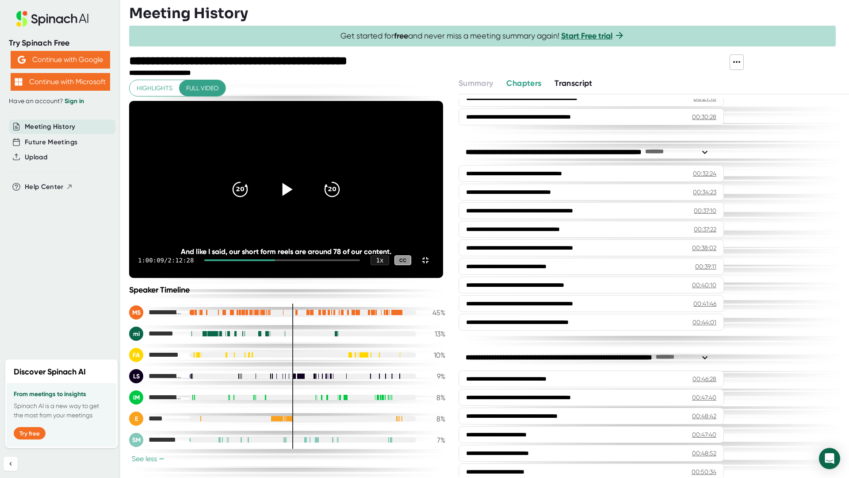
click at [293, 196] on icon at bounding box center [288, 189] width 10 height 13
click at [305, 208] on div at bounding box center [286, 189] width 37 height 37
click at [293, 196] on icon at bounding box center [288, 189] width 10 height 13
click at [297, 200] on icon at bounding box center [286, 189] width 22 height 22
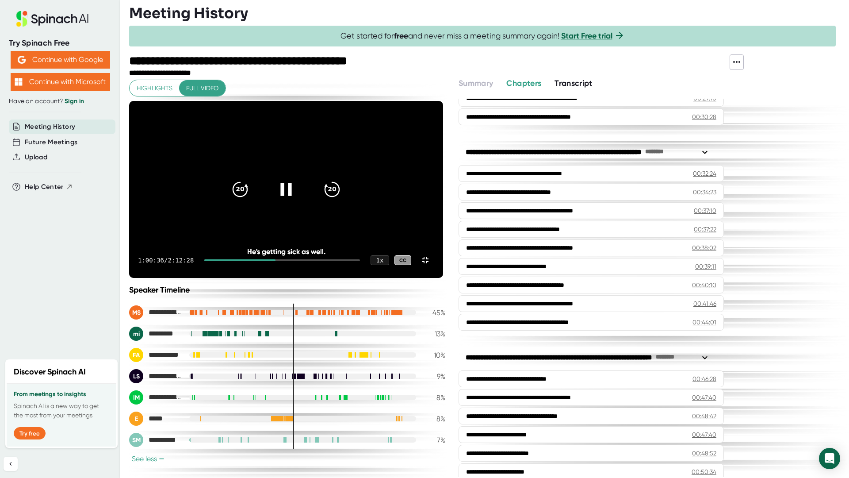
click at [292, 196] on icon at bounding box center [285, 189] width 11 height 13
click at [293, 196] on icon at bounding box center [288, 189] width 10 height 13
click at [297, 200] on icon at bounding box center [286, 189] width 22 height 22
click at [293, 196] on icon at bounding box center [288, 189] width 10 height 13
click at [297, 200] on icon at bounding box center [286, 189] width 22 height 22
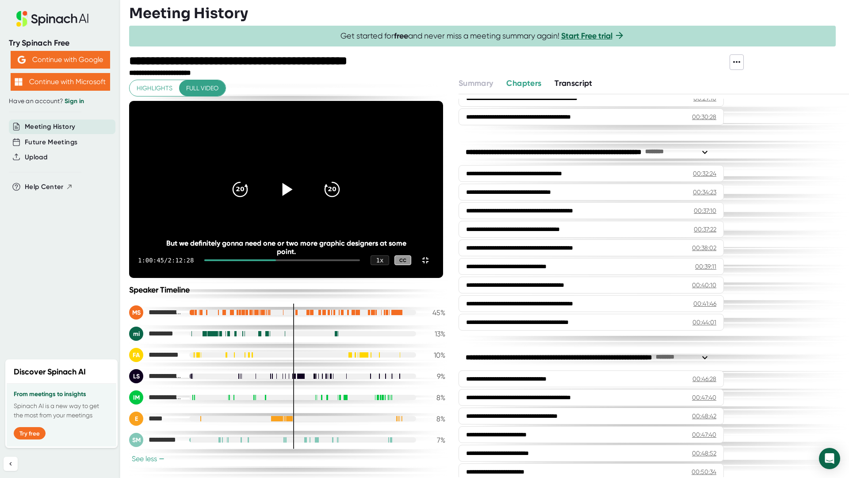
click at [297, 200] on icon at bounding box center [286, 189] width 22 height 22
click at [293, 196] on icon at bounding box center [288, 189] width 10 height 13
click at [297, 200] on icon at bounding box center [286, 189] width 22 height 22
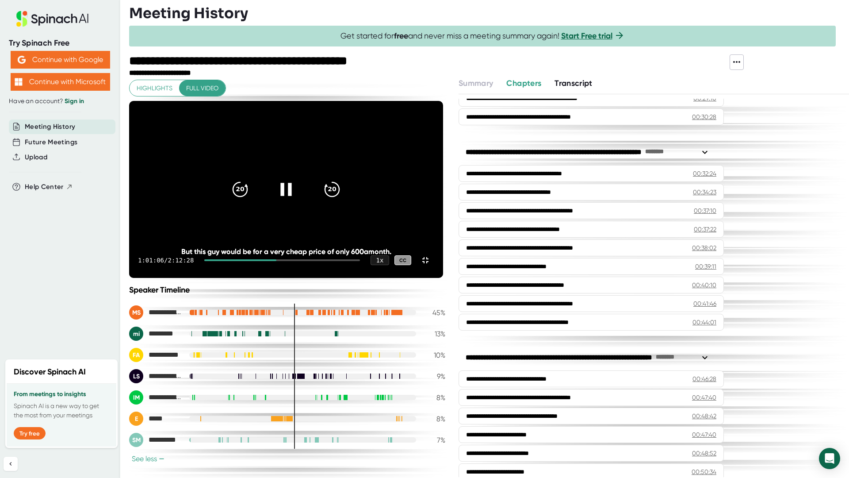
click at [297, 200] on icon at bounding box center [286, 189] width 22 height 22
click at [292, 196] on icon at bounding box center [285, 189] width 11 height 13
click at [293, 196] on icon at bounding box center [288, 189] width 10 height 13
click at [297, 200] on icon at bounding box center [286, 189] width 22 height 22
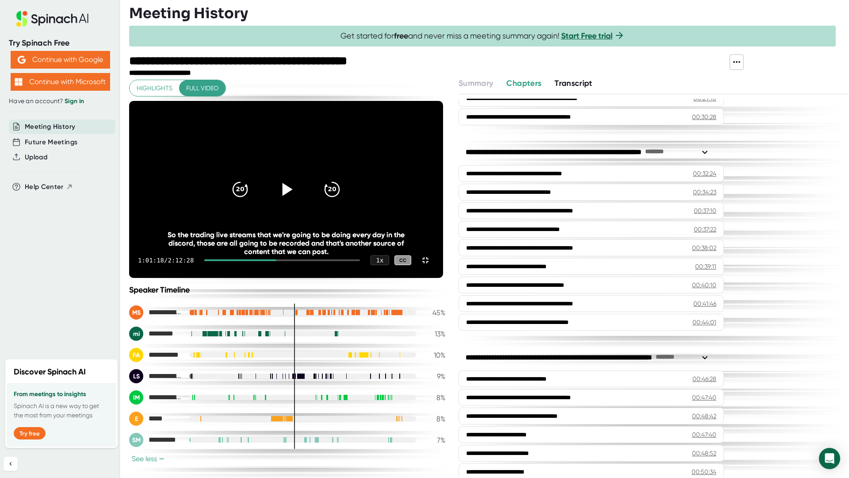
click at [297, 200] on icon at bounding box center [286, 189] width 22 height 22
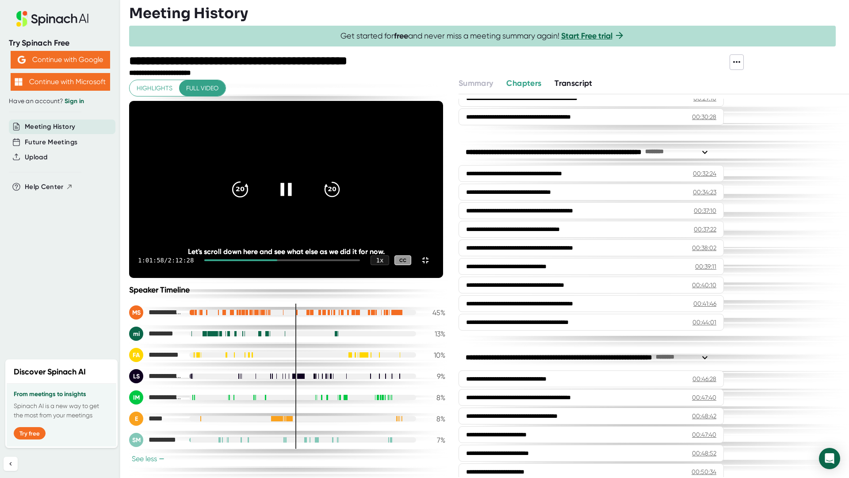
click at [251, 200] on icon "20" at bounding box center [240, 189] width 22 height 22
click at [297, 200] on icon at bounding box center [286, 189] width 22 height 22
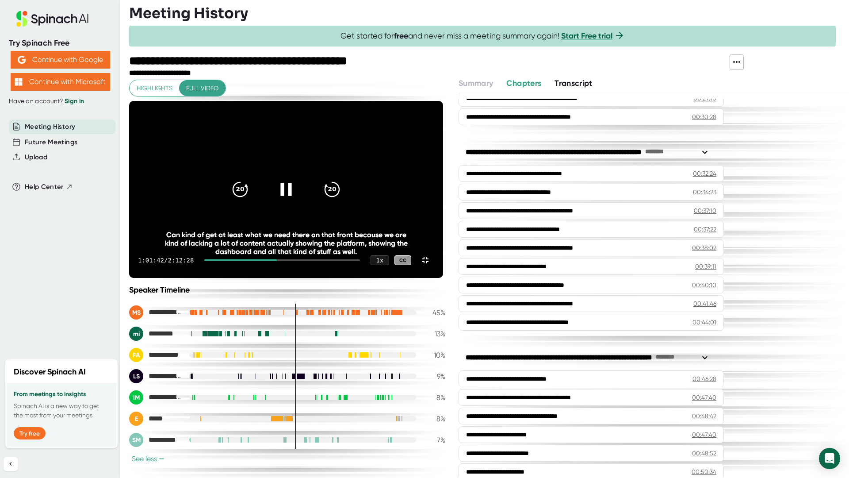
click at [297, 200] on icon at bounding box center [286, 189] width 22 height 22
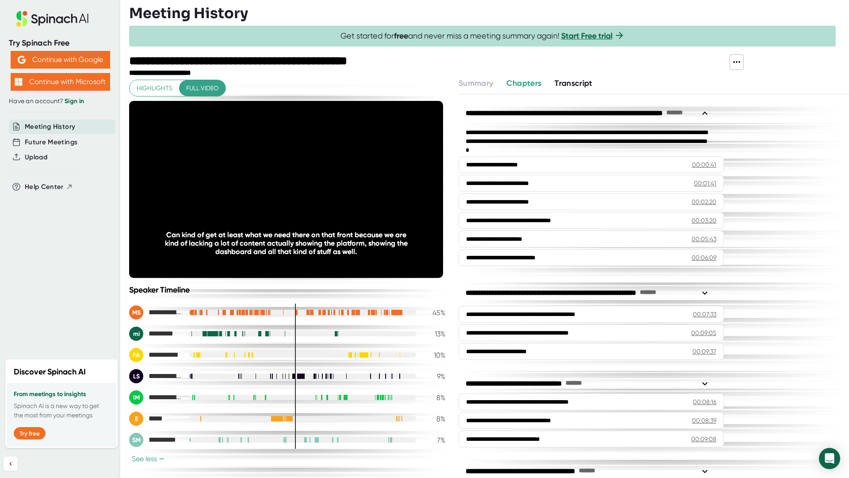
scroll to position [796, 0]
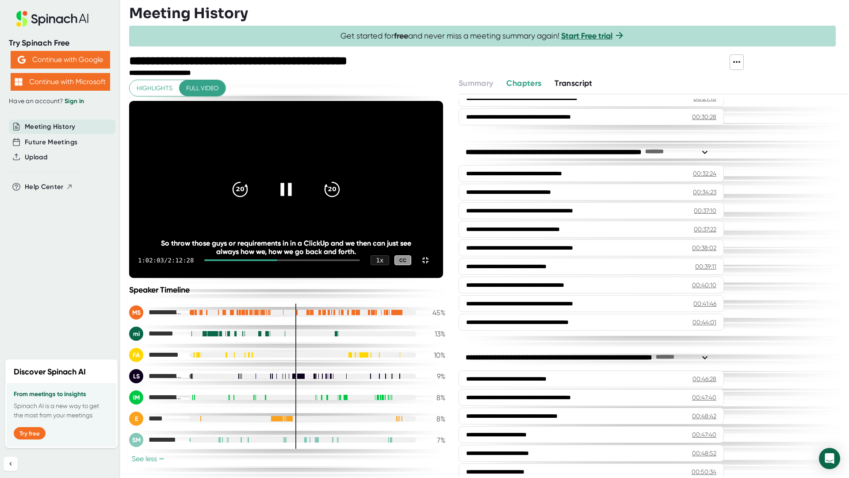
click at [292, 196] on icon at bounding box center [285, 189] width 11 height 13
click at [293, 196] on icon at bounding box center [288, 189] width 10 height 13
click at [297, 200] on icon at bounding box center [286, 189] width 22 height 22
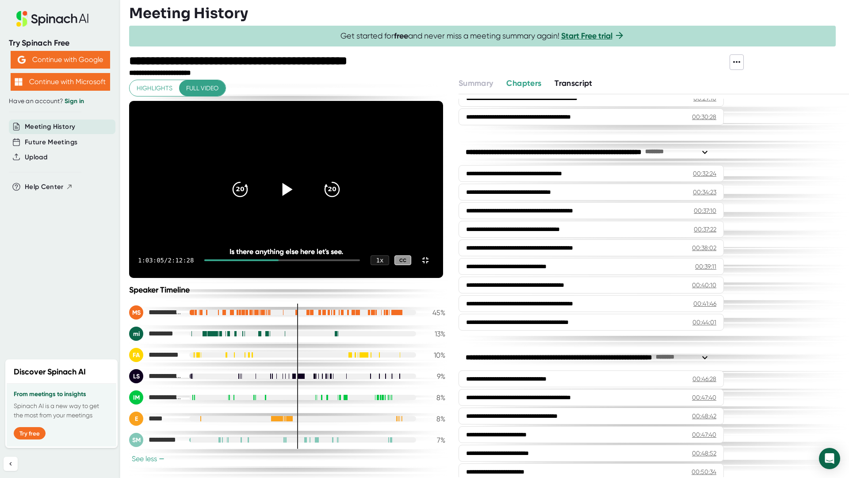
click at [297, 200] on icon at bounding box center [286, 189] width 22 height 22
click at [292, 196] on icon at bounding box center [285, 189] width 11 height 13
click at [297, 200] on icon at bounding box center [286, 189] width 22 height 22
click at [292, 196] on icon at bounding box center [285, 189] width 11 height 13
click at [297, 200] on icon at bounding box center [286, 189] width 22 height 22
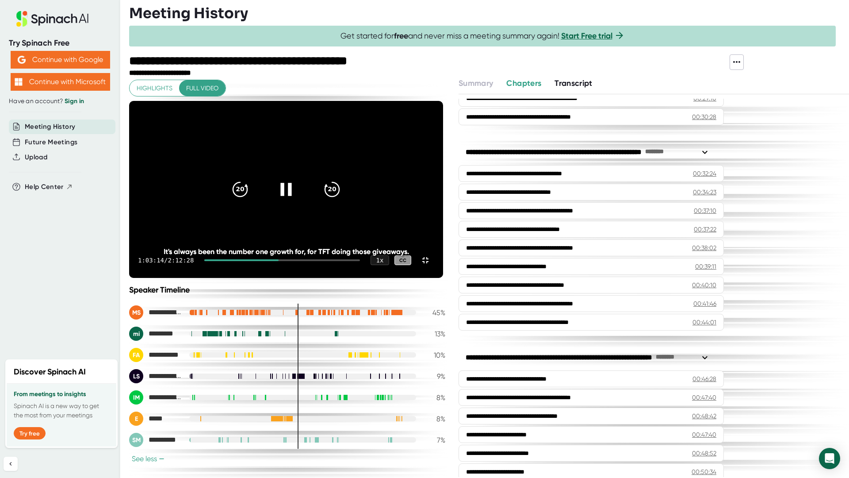
click at [292, 196] on icon at bounding box center [285, 189] width 11 height 13
click at [297, 200] on icon at bounding box center [286, 189] width 22 height 22
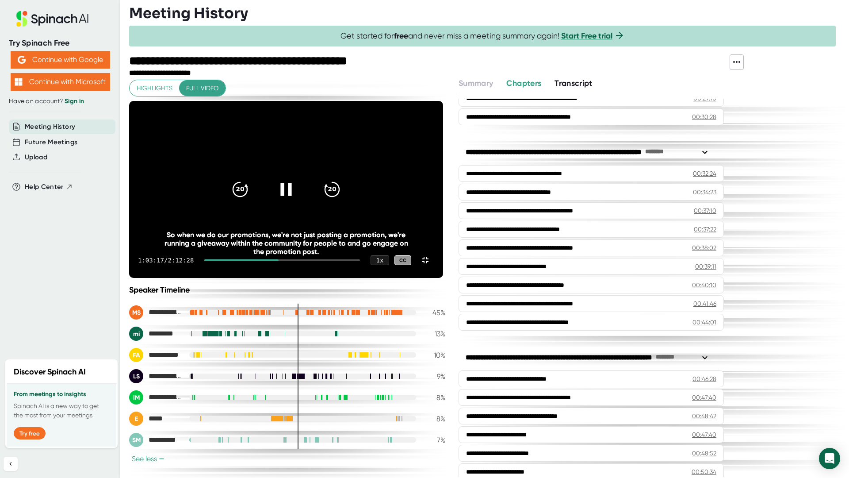
click at [297, 200] on icon at bounding box center [286, 189] width 22 height 22
click at [293, 196] on icon at bounding box center [288, 189] width 10 height 13
click at [305, 208] on div at bounding box center [286, 189] width 37 height 37
click at [293, 196] on icon at bounding box center [288, 189] width 10 height 13
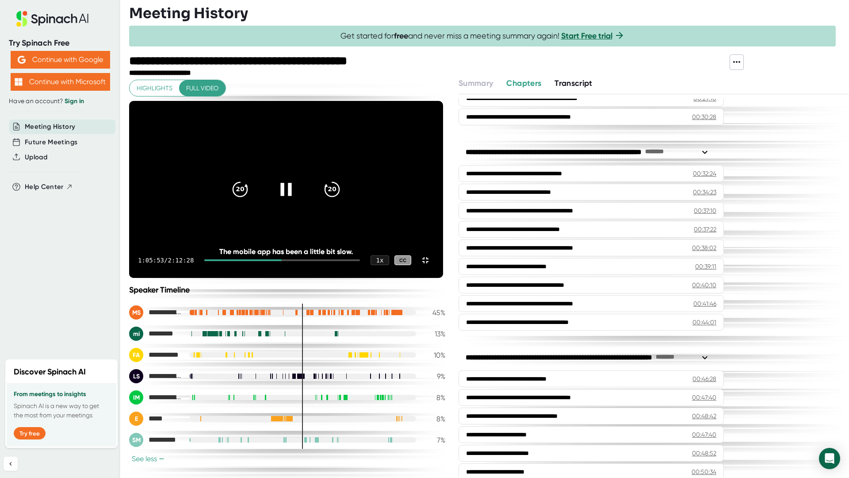
click at [297, 200] on icon at bounding box center [286, 189] width 22 height 22
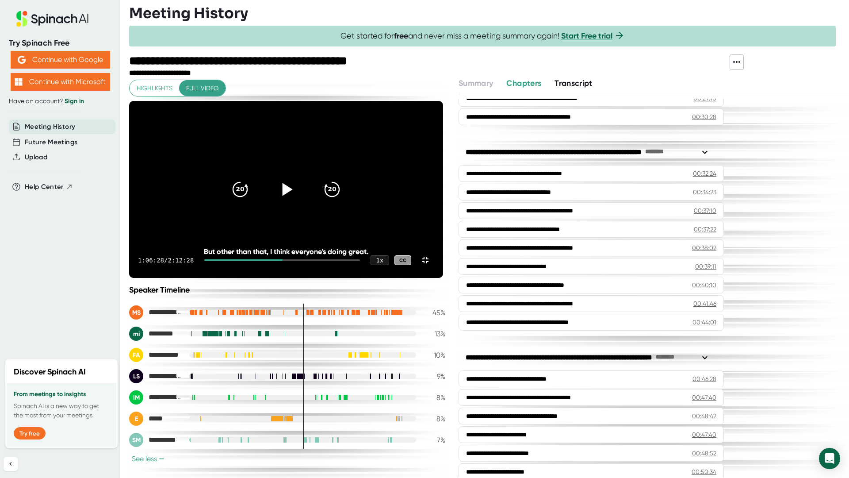
click at [297, 200] on icon at bounding box center [286, 189] width 22 height 22
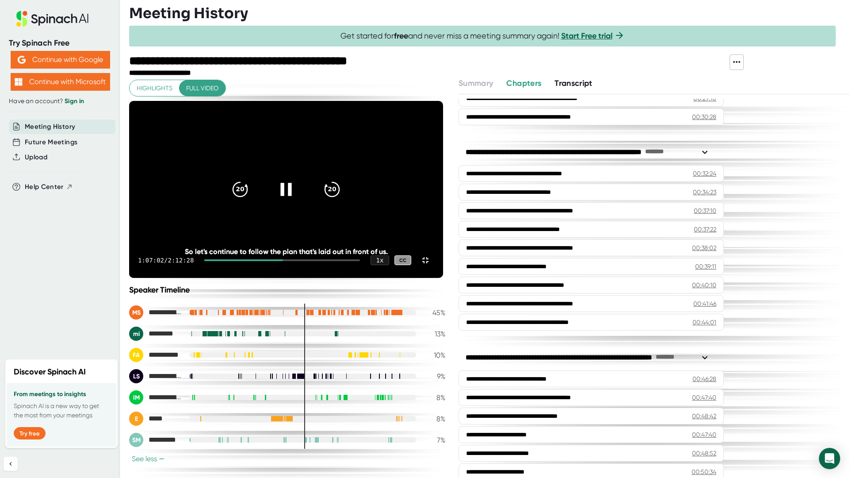
click at [297, 200] on icon at bounding box center [286, 189] width 22 height 22
click at [293, 196] on icon at bounding box center [288, 189] width 10 height 13
click at [292, 196] on icon at bounding box center [285, 189] width 11 height 13
click at [251, 200] on icon "20" at bounding box center [240, 189] width 22 height 22
click at [293, 196] on icon at bounding box center [288, 189] width 10 height 13
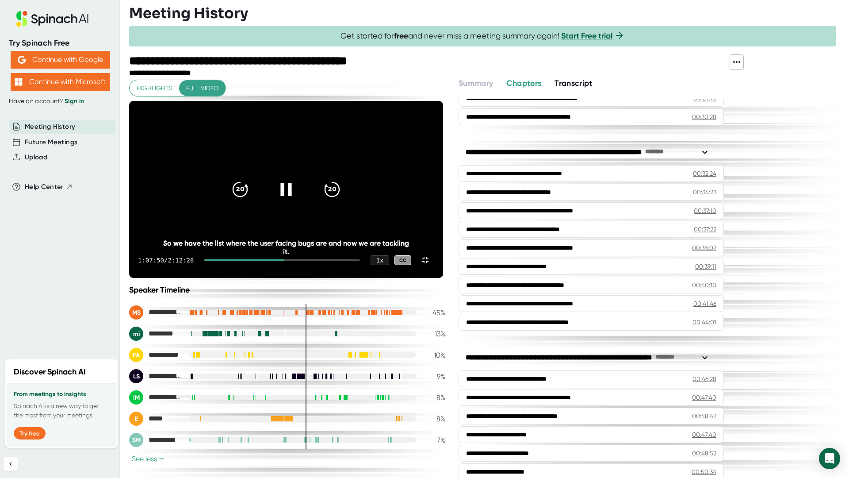
click at [297, 200] on icon at bounding box center [286, 189] width 22 height 22
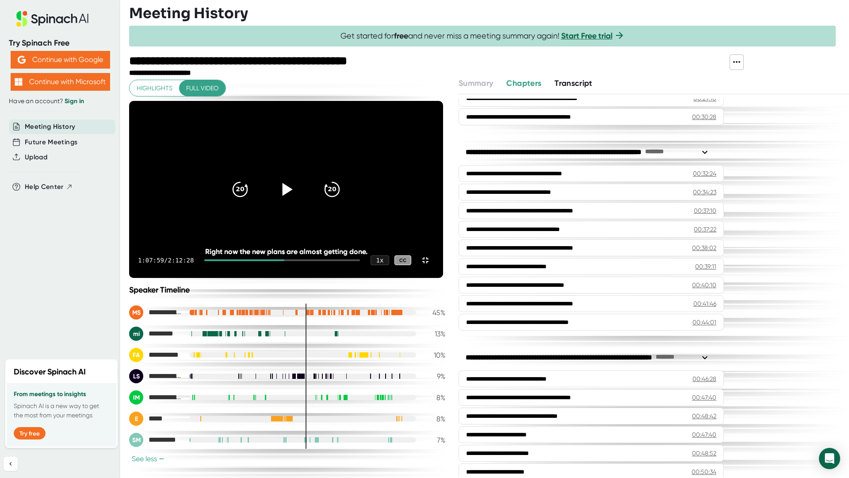
click at [293, 196] on icon at bounding box center [288, 189] width 10 height 13
click at [297, 200] on icon at bounding box center [286, 189] width 22 height 22
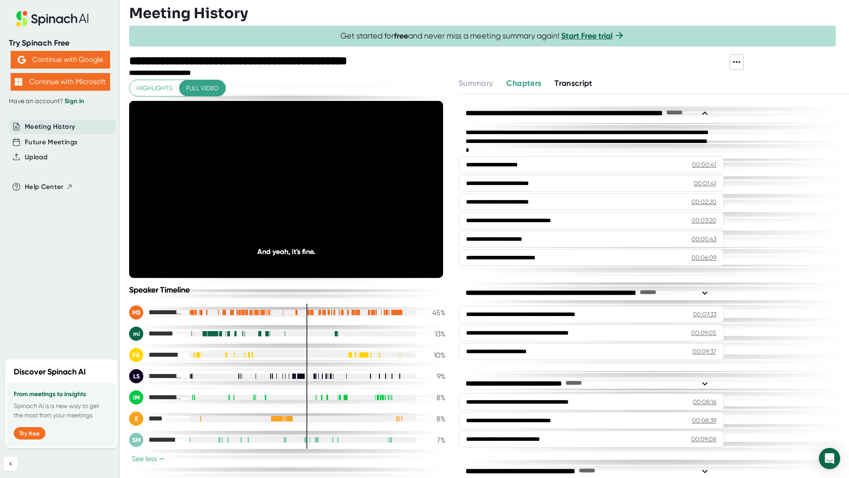
scroll to position [796, 0]
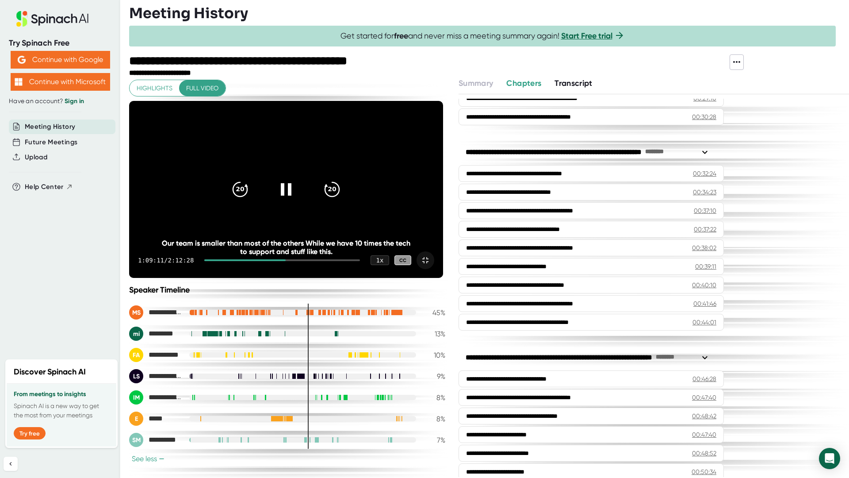
click at [431, 265] on icon at bounding box center [425, 260] width 11 height 11
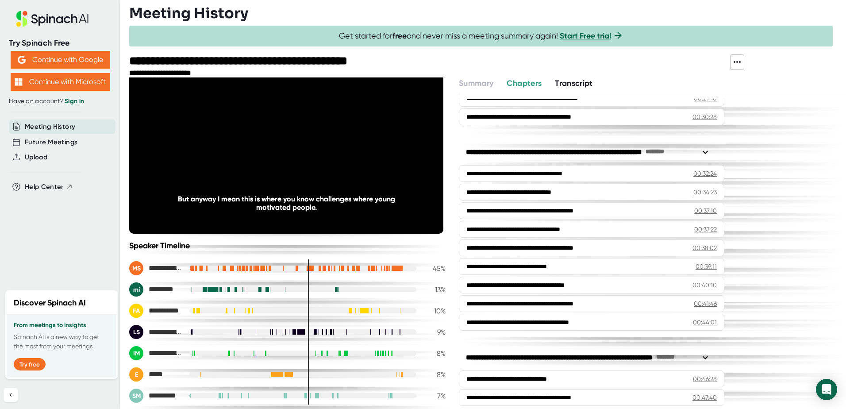
scroll to position [0, 0]
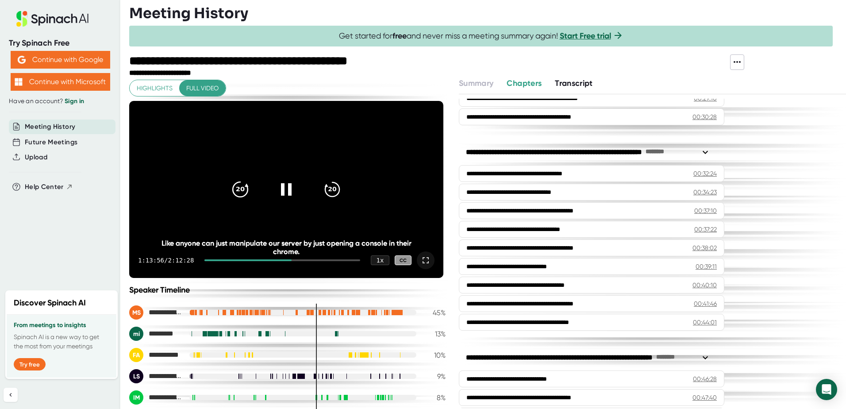
click at [237, 194] on icon "20" at bounding box center [240, 189] width 22 height 22
click at [288, 188] on icon at bounding box center [285, 189] width 11 height 13
click at [283, 184] on icon at bounding box center [286, 189] width 22 height 22
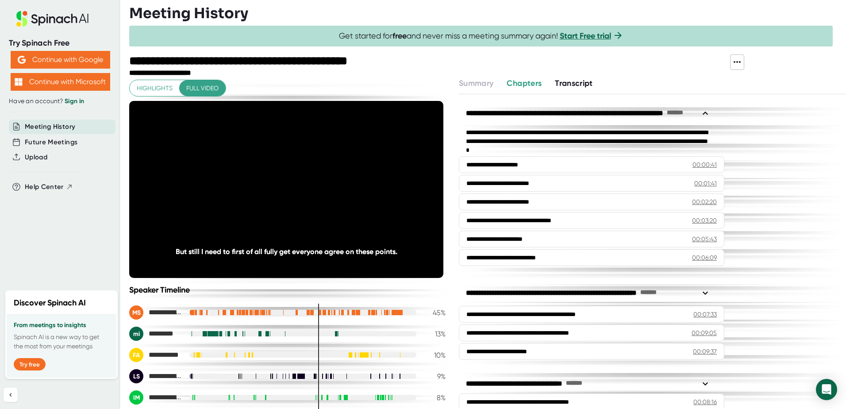
scroll to position [796, 0]
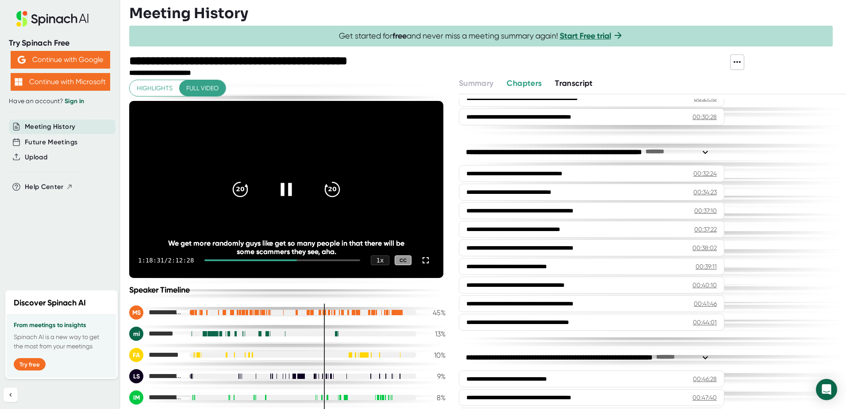
click at [284, 193] on icon at bounding box center [286, 189] width 22 height 22
click at [280, 188] on icon at bounding box center [286, 189] width 22 height 22
click at [291, 193] on icon at bounding box center [286, 189] width 22 height 22
click at [285, 193] on icon at bounding box center [286, 189] width 22 height 22
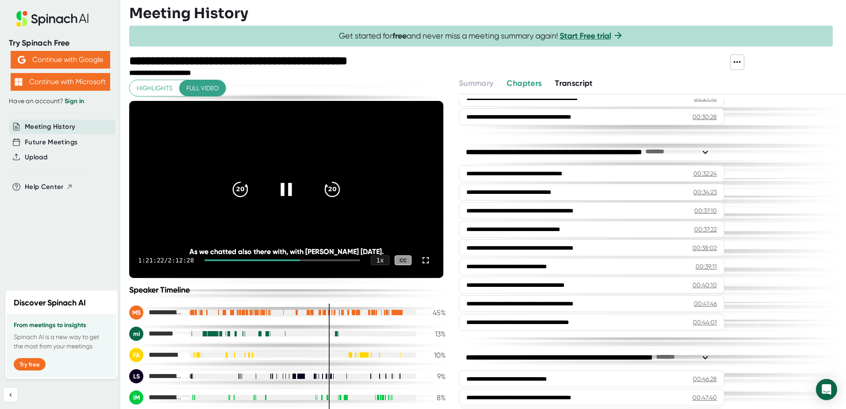
click at [289, 187] on icon at bounding box center [286, 189] width 22 height 22
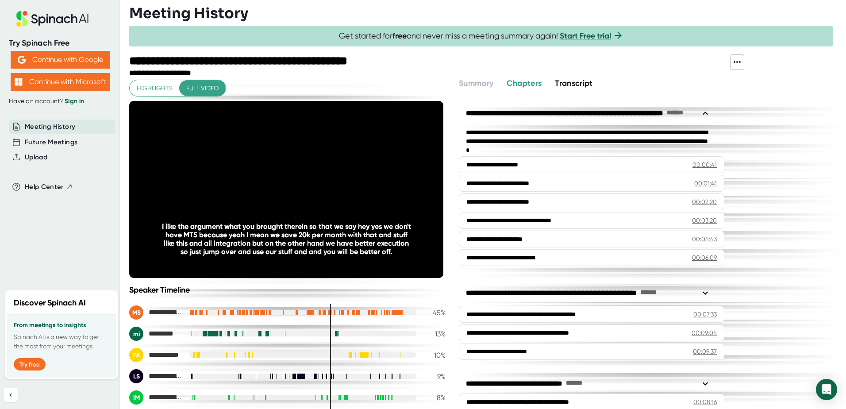
scroll to position [796, 0]
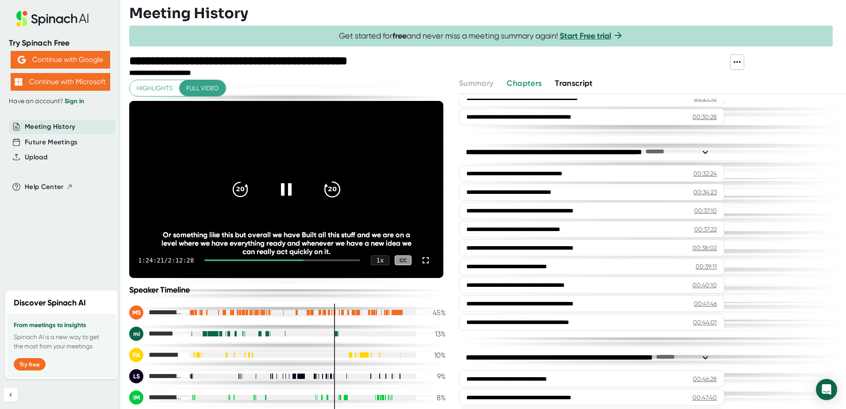
click at [330, 185] on icon "20" at bounding box center [332, 189] width 22 height 22
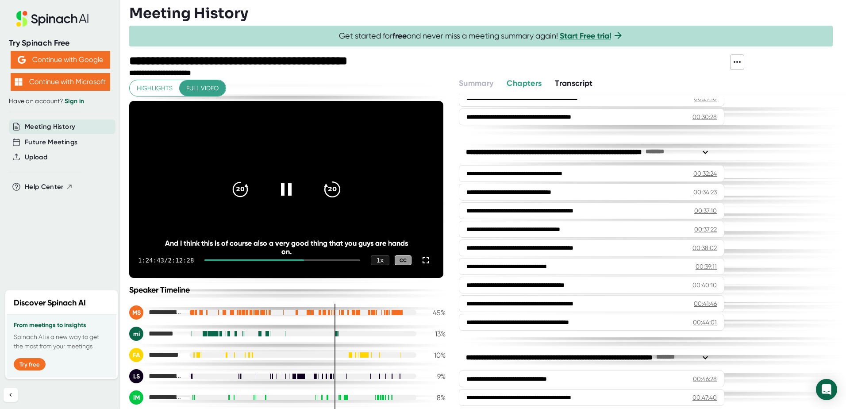
click at [329, 185] on icon "20" at bounding box center [332, 189] width 22 height 22
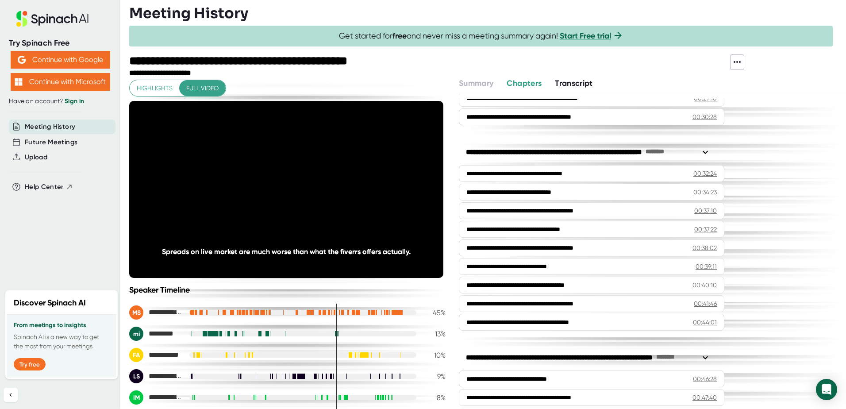
click at [329, 185] on icon "20" at bounding box center [332, 189] width 22 height 22
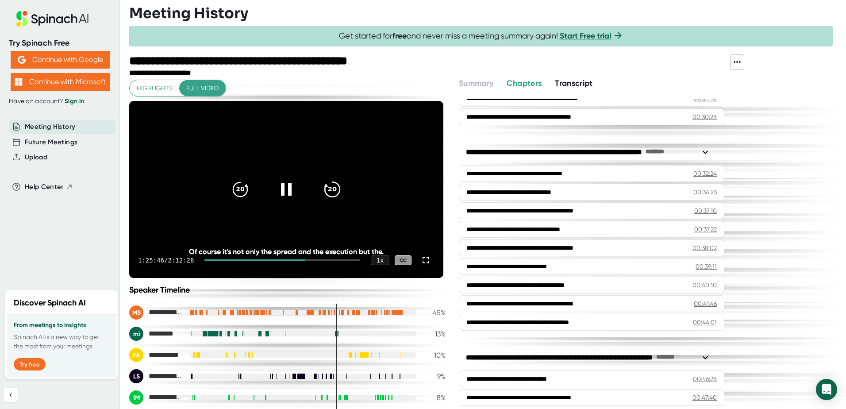
click at [328, 190] on icon "20" at bounding box center [332, 189] width 22 height 22
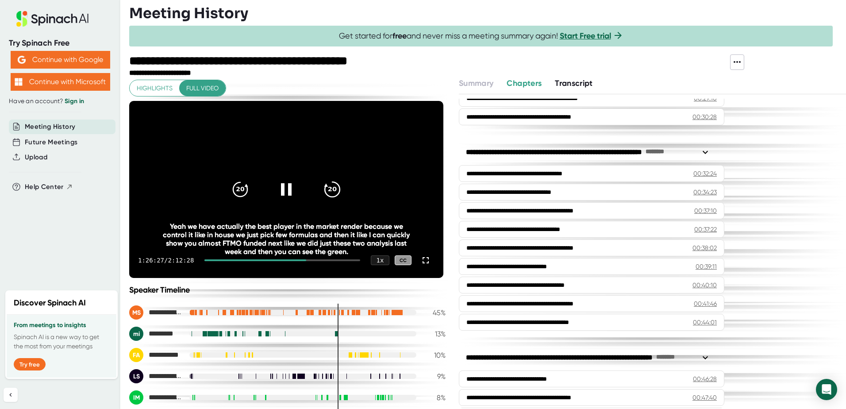
click at [328, 190] on icon "20" at bounding box center [332, 189] width 22 height 22
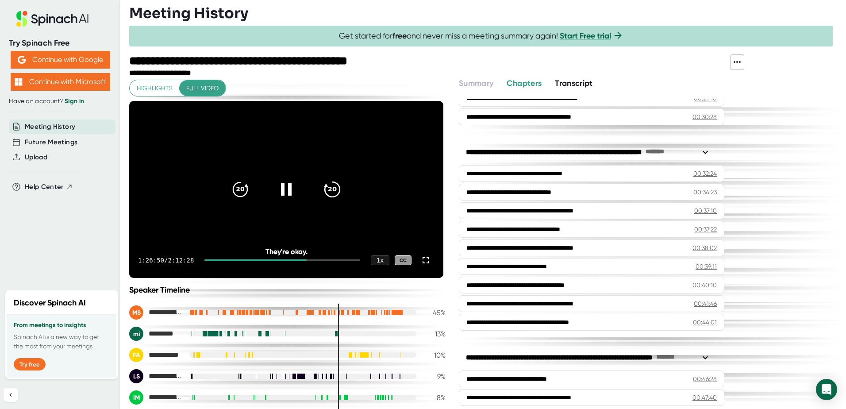
click at [328, 190] on icon "20" at bounding box center [332, 189] width 22 height 22
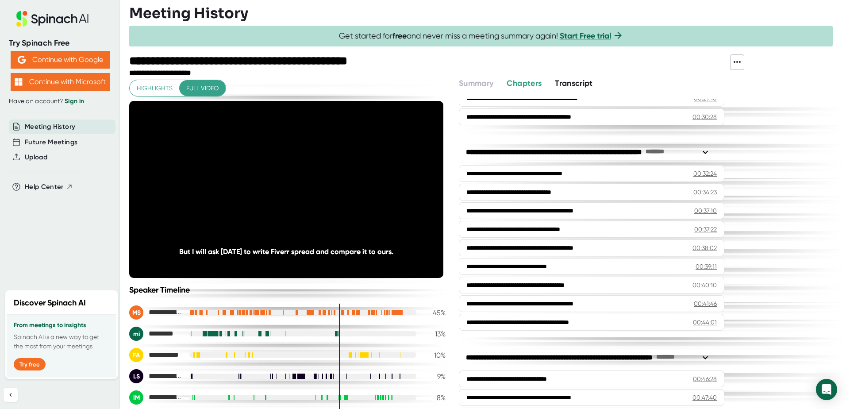
click at [328, 190] on icon "20" at bounding box center [332, 189] width 22 height 22
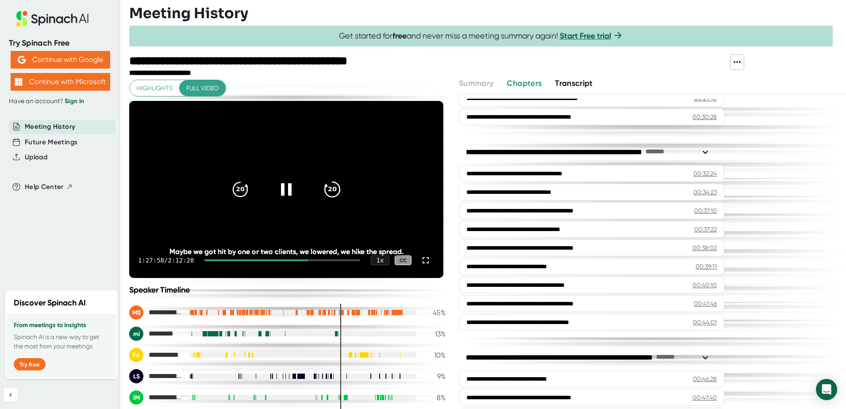
click at [325, 194] on icon "20" at bounding box center [332, 189] width 22 height 22
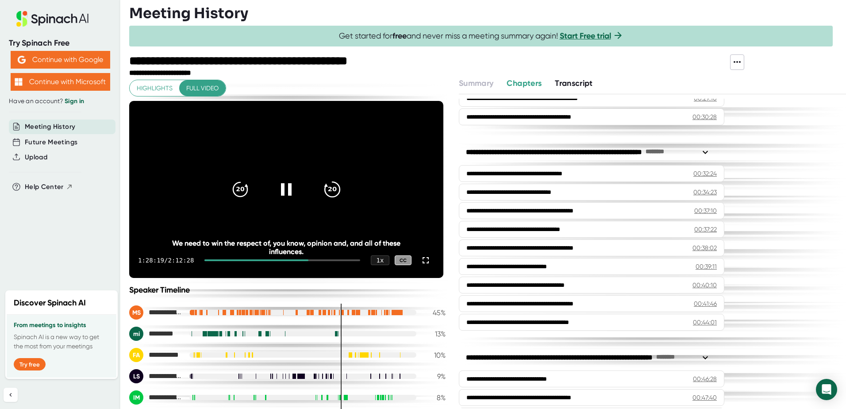
click at [329, 185] on icon "20" at bounding box center [332, 189] width 22 height 22
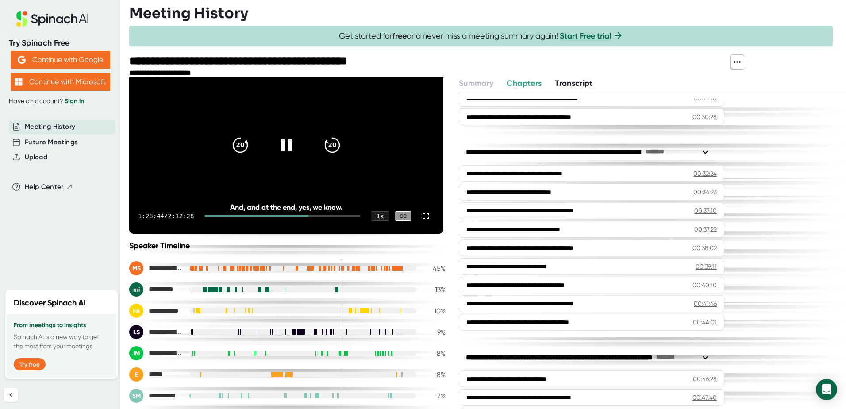
scroll to position [0, 0]
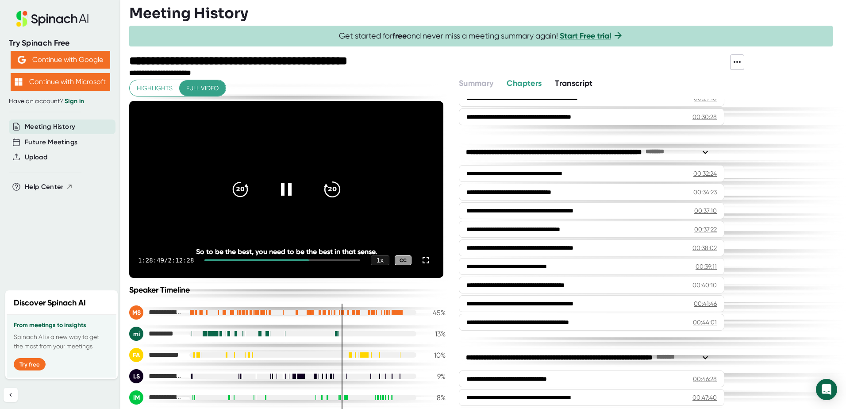
click at [333, 189] on icon "20" at bounding box center [332, 189] width 22 height 22
click at [330, 184] on icon "20" at bounding box center [332, 189] width 22 height 22
click at [233, 183] on icon "20" at bounding box center [240, 189] width 22 height 22
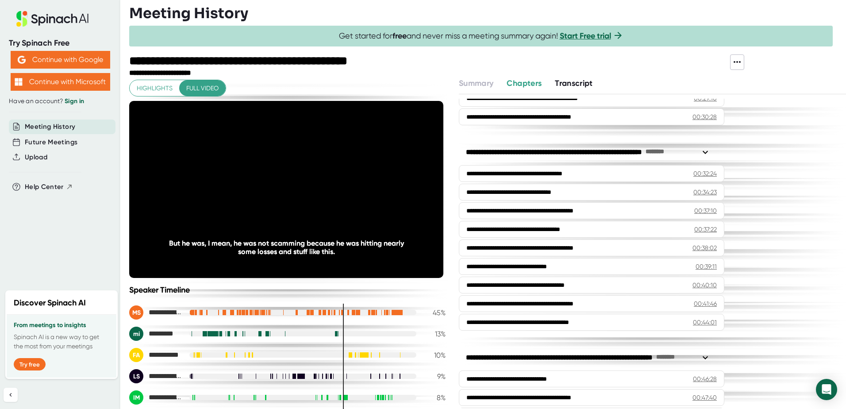
click at [449, 187] on div "**********" at bounding box center [487, 242] width 717 height 331
click at [449, 185] on div "**********" at bounding box center [487, 242] width 717 height 331
click at [449, 186] on div "**********" at bounding box center [487, 242] width 717 height 331
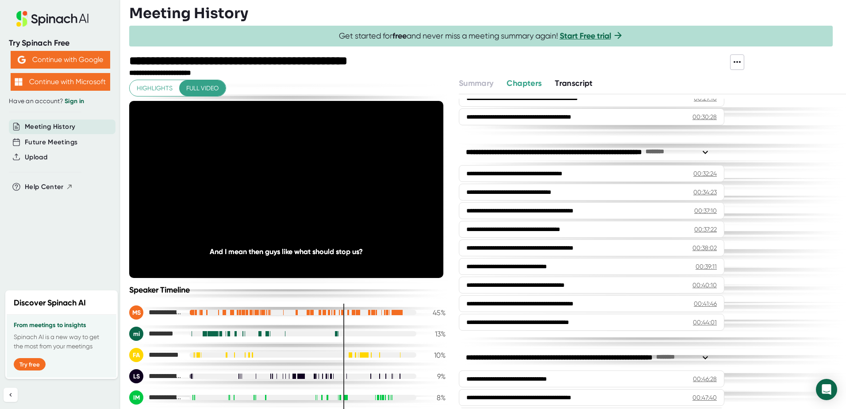
click at [449, 186] on div "**********" at bounding box center [487, 242] width 717 height 331
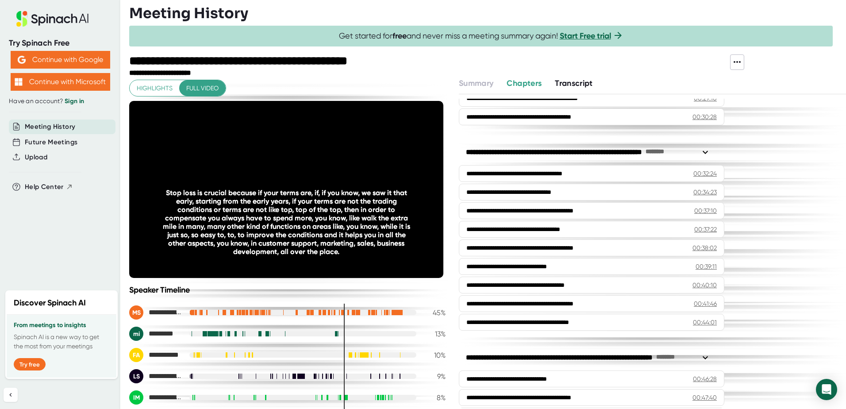
click at [449, 186] on div "**********" at bounding box center [487, 242] width 717 height 331
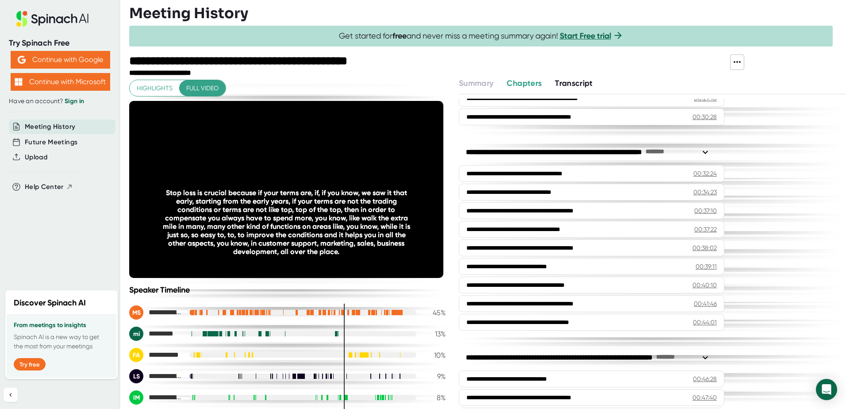
click at [449, 186] on div "**********" at bounding box center [487, 242] width 717 height 331
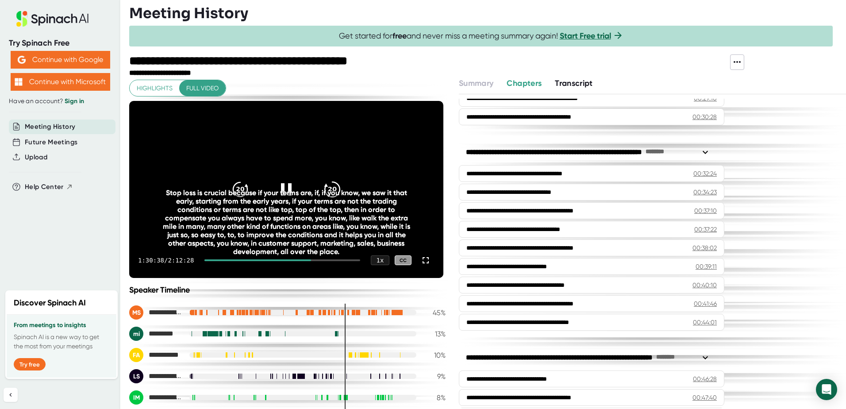
click at [329, 184] on icon "20" at bounding box center [332, 189] width 22 height 22
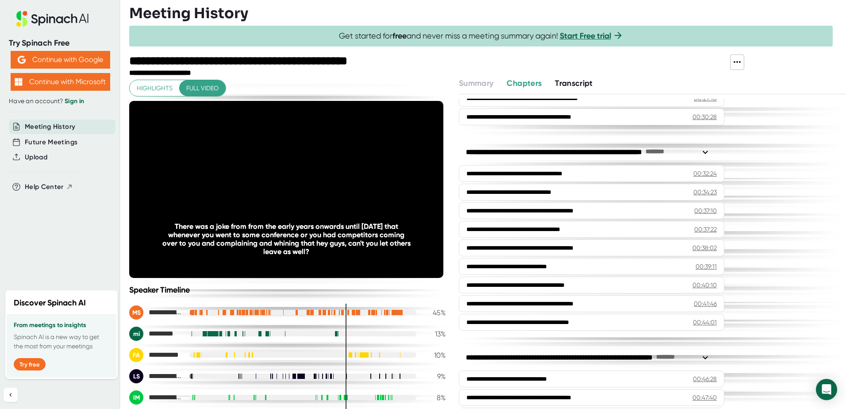
click at [450, 191] on div "**********" at bounding box center [487, 242] width 717 height 331
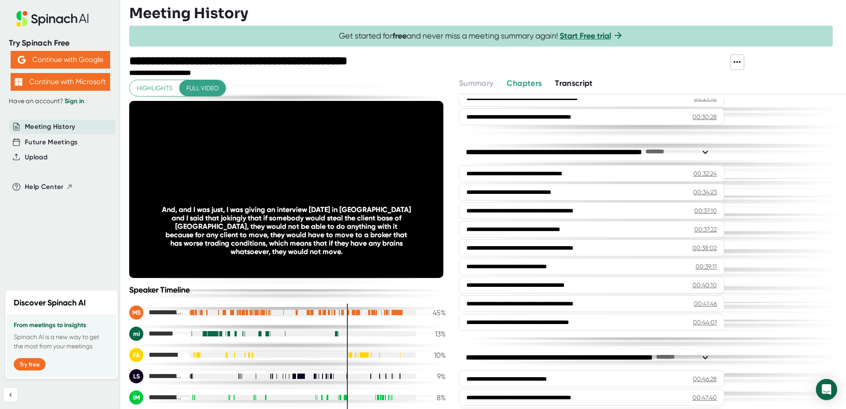
click at [449, 186] on div "**********" at bounding box center [487, 242] width 717 height 331
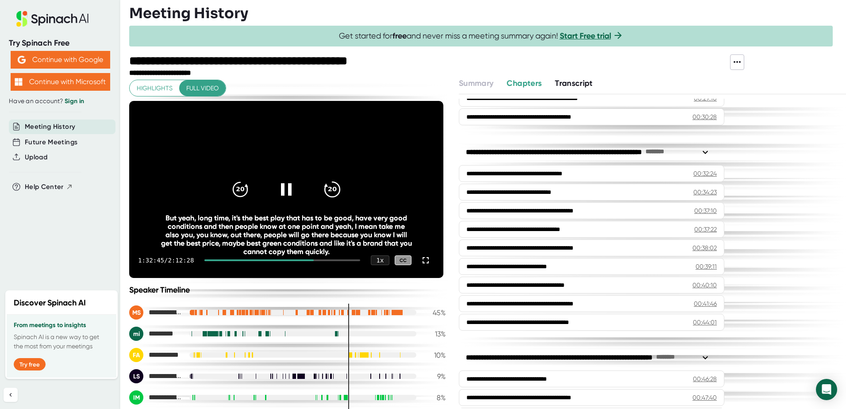
click at [333, 189] on icon "20" at bounding box center [332, 189] width 22 height 22
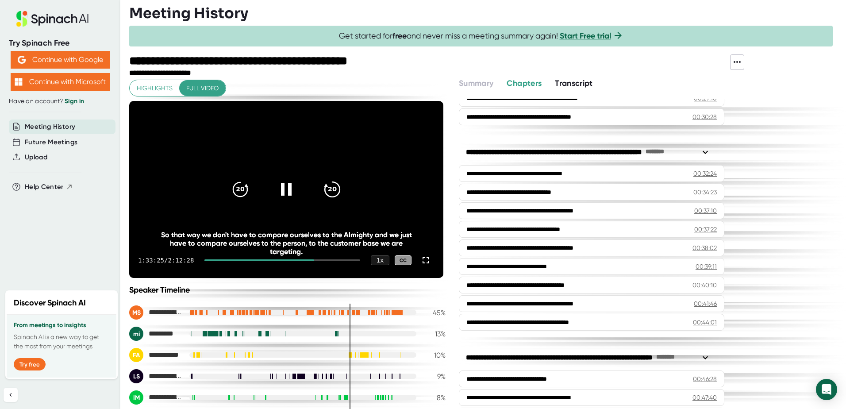
click at [323, 192] on icon "20" at bounding box center [332, 189] width 22 height 22
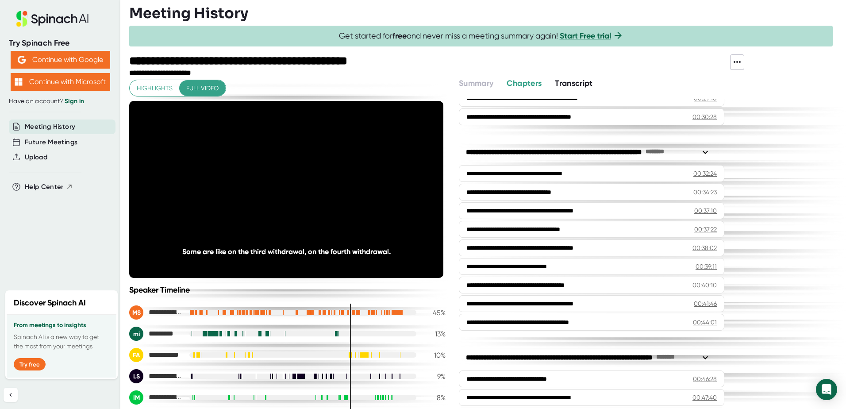
click at [292, 283] on div "**********" at bounding box center [287, 277] width 316 height 395
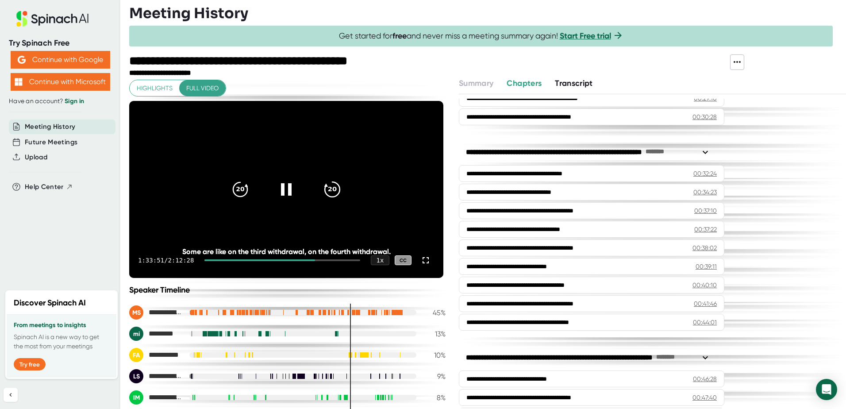
click at [329, 194] on icon "20" at bounding box center [332, 189] width 22 height 22
click at [326, 185] on icon "20" at bounding box center [332, 189] width 22 height 22
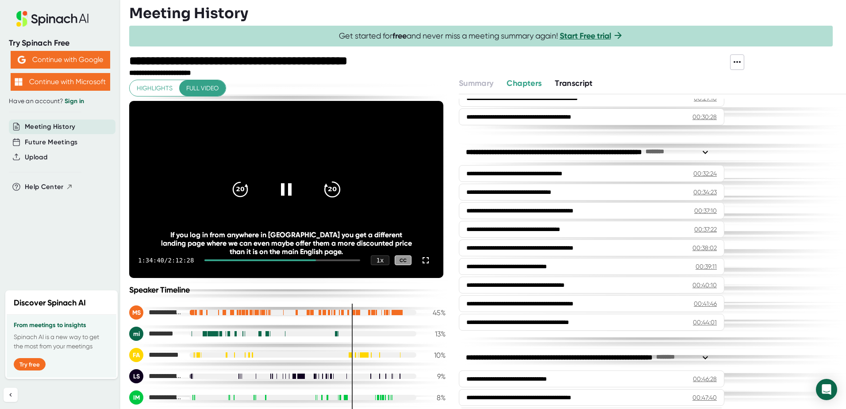
click at [326, 185] on icon "20" at bounding box center [332, 189] width 22 height 22
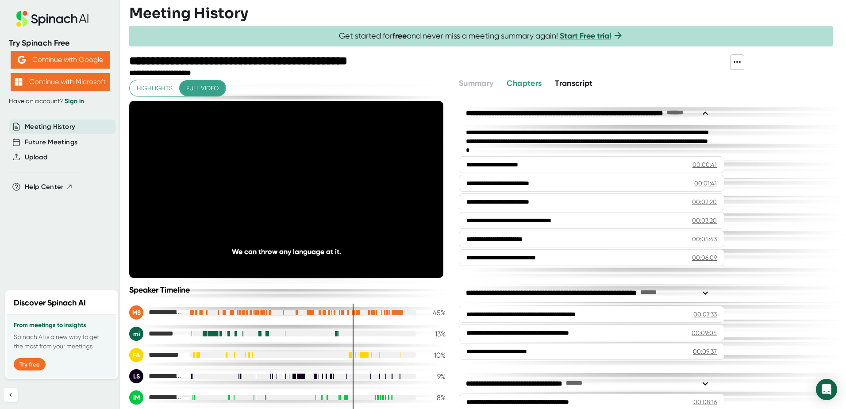
scroll to position [796, 0]
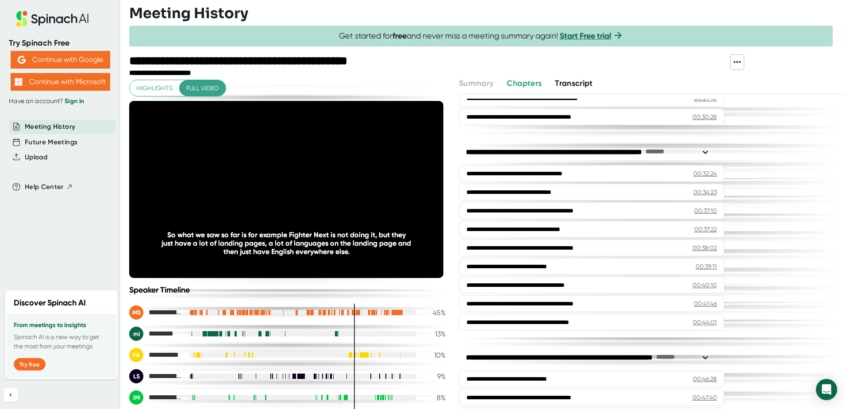
click at [283, 285] on div "Speaker Timeline" at bounding box center [287, 290] width 316 height 10
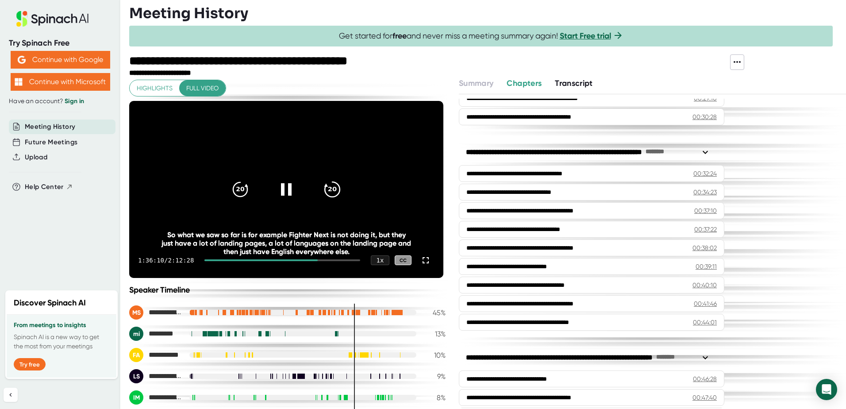
click at [325, 193] on icon "20" at bounding box center [332, 189] width 22 height 22
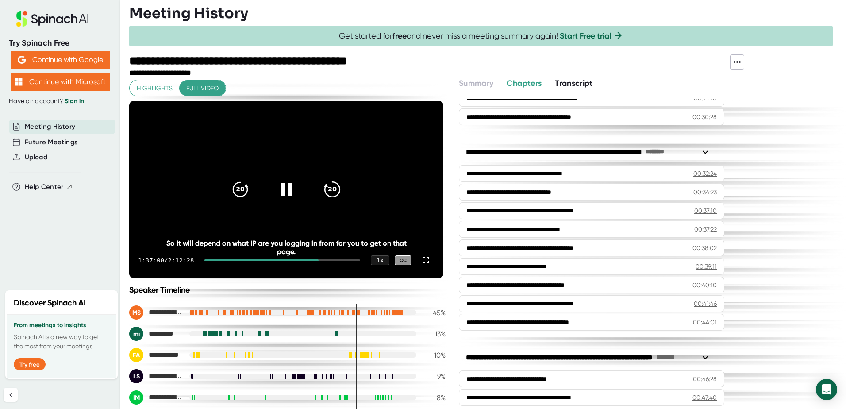
click at [334, 192] on icon "20" at bounding box center [332, 189] width 22 height 22
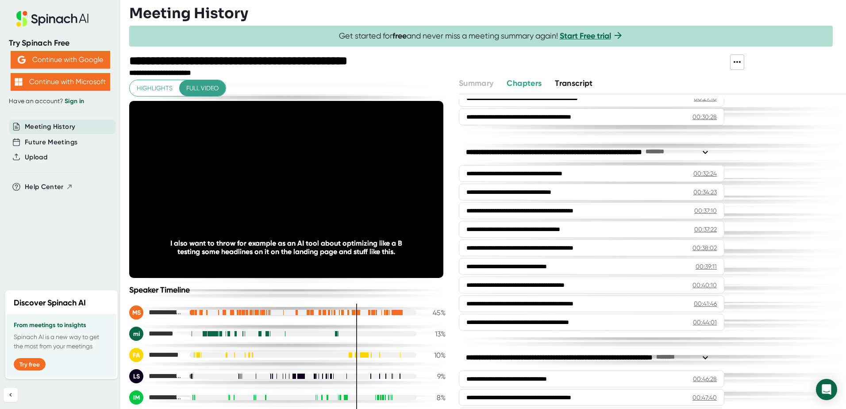
click at [281, 283] on div "**********" at bounding box center [287, 277] width 316 height 395
click at [281, 281] on div "**********" at bounding box center [287, 277] width 316 height 395
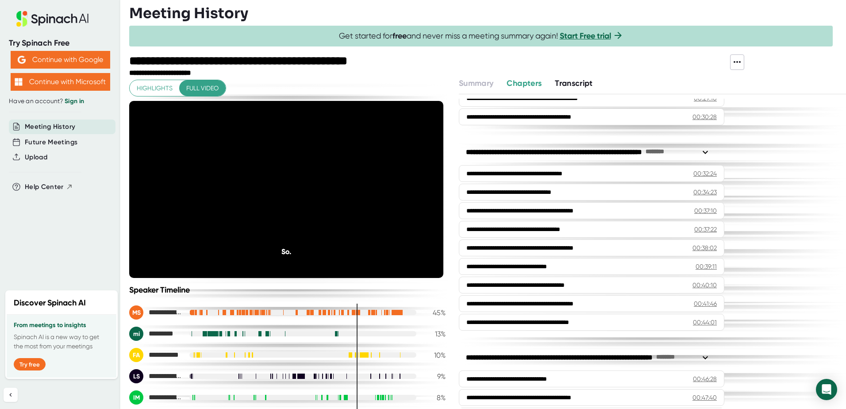
click at [281, 281] on div "**********" at bounding box center [287, 277] width 316 height 395
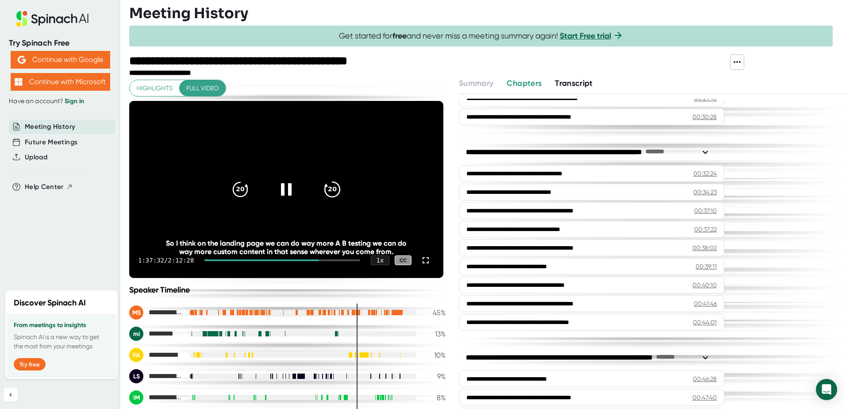
click at [322, 179] on icon "20" at bounding box center [332, 189] width 22 height 22
click at [238, 185] on icon "20" at bounding box center [240, 189] width 22 height 22
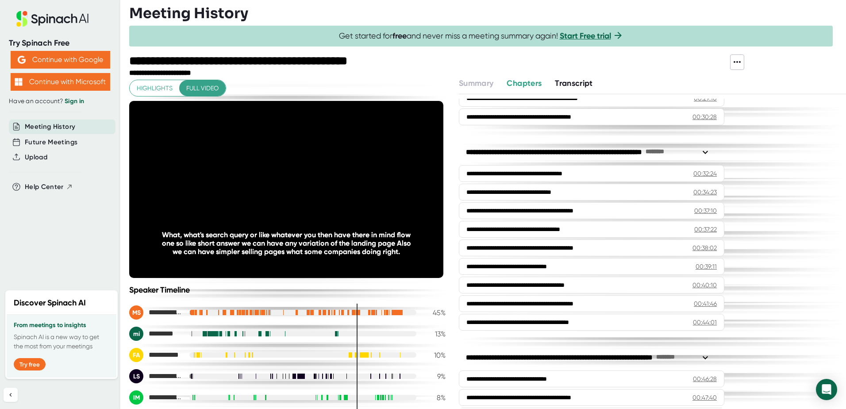
click at [282, 283] on div "**********" at bounding box center [287, 277] width 316 height 395
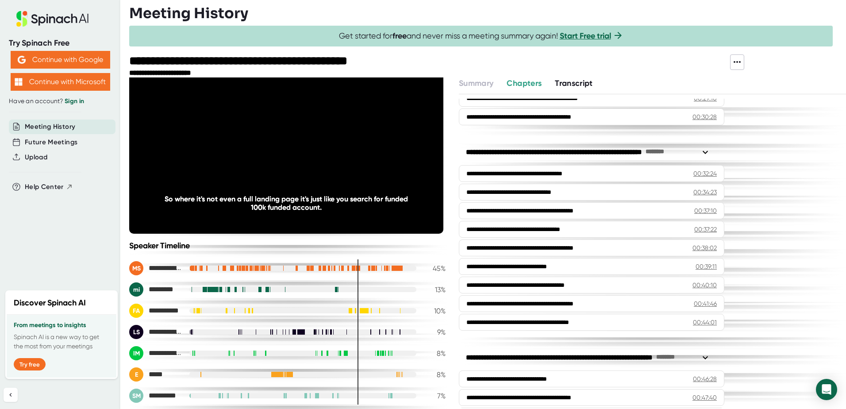
scroll to position [0, 0]
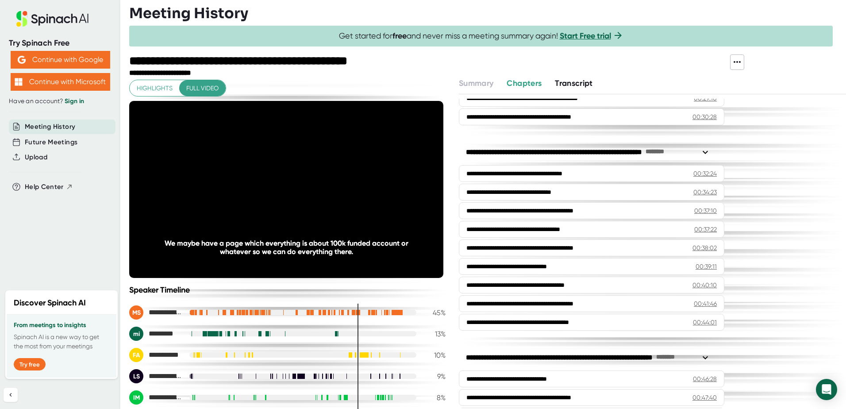
click at [282, 284] on div "**********" at bounding box center [287, 277] width 316 height 395
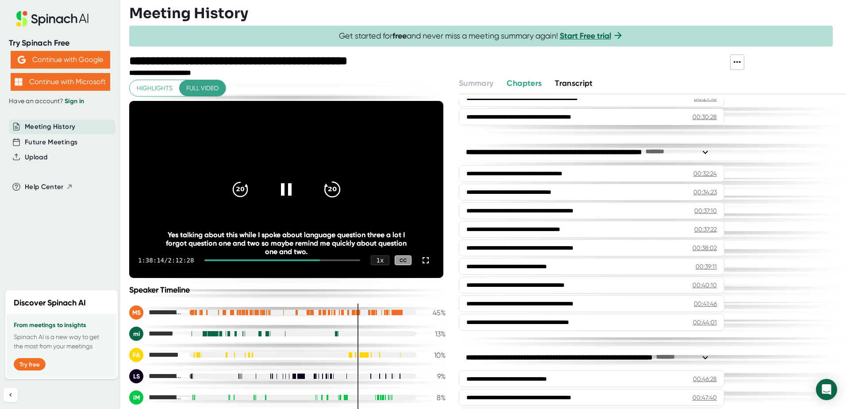
click at [328, 188] on icon "20" at bounding box center [332, 189] width 22 height 22
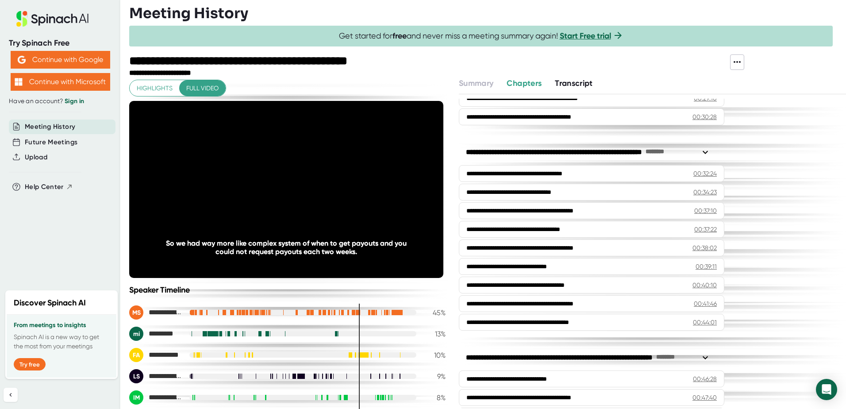
click at [328, 188] on icon "20" at bounding box center [332, 189] width 22 height 22
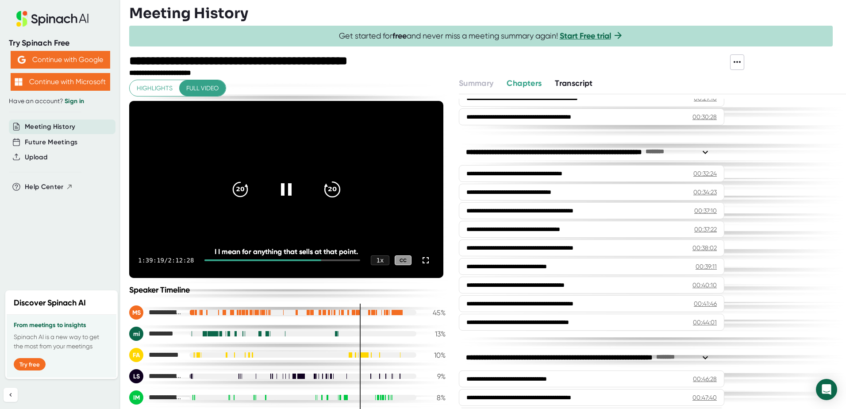
click at [327, 186] on icon "20" at bounding box center [332, 189] width 22 height 22
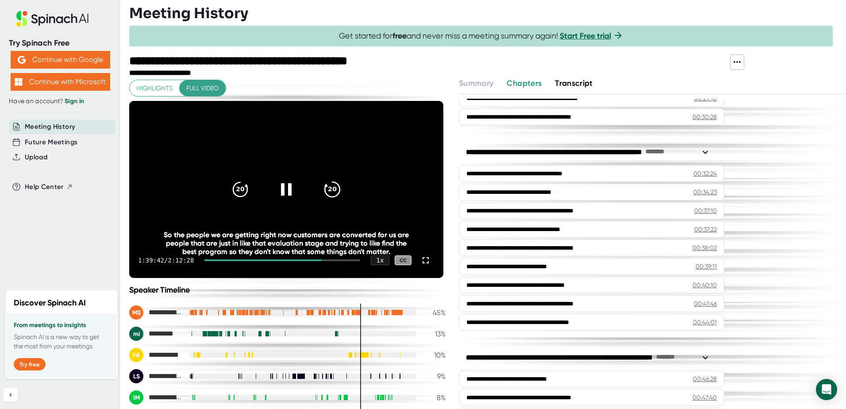
click at [325, 188] on icon "20" at bounding box center [332, 189] width 22 height 22
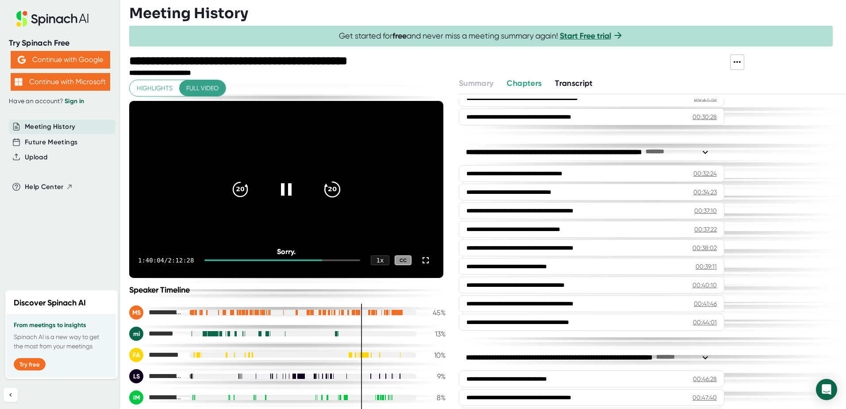
click at [326, 189] on icon "20" at bounding box center [332, 189] width 22 height 22
click at [238, 188] on icon "20" at bounding box center [240, 189] width 22 height 22
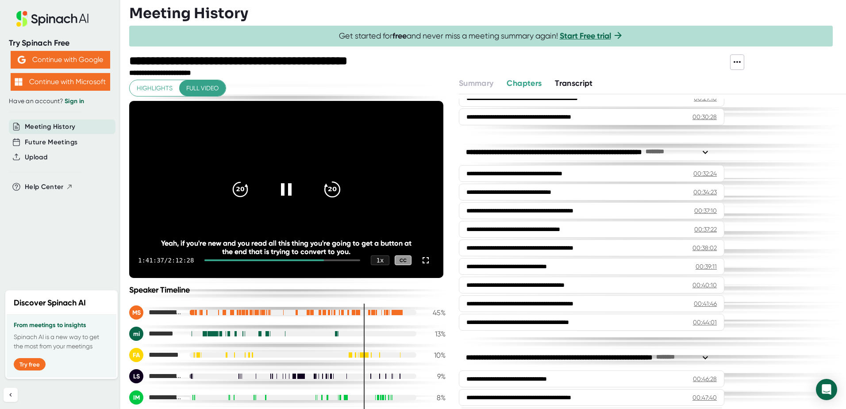
click at [325, 187] on icon "20" at bounding box center [332, 189] width 22 height 22
click at [233, 189] on icon at bounding box center [240, 189] width 15 height 15
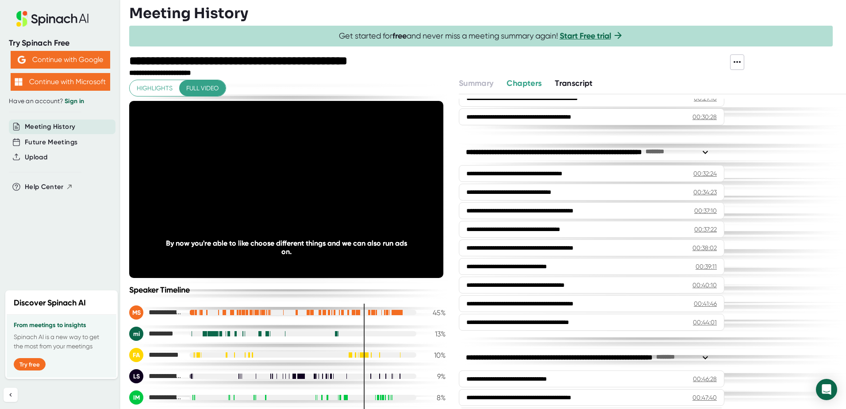
click at [321, 290] on div "Speaker Timeline" at bounding box center [287, 290] width 316 height 10
click at [320, 290] on div "Speaker Timeline" at bounding box center [287, 290] width 316 height 10
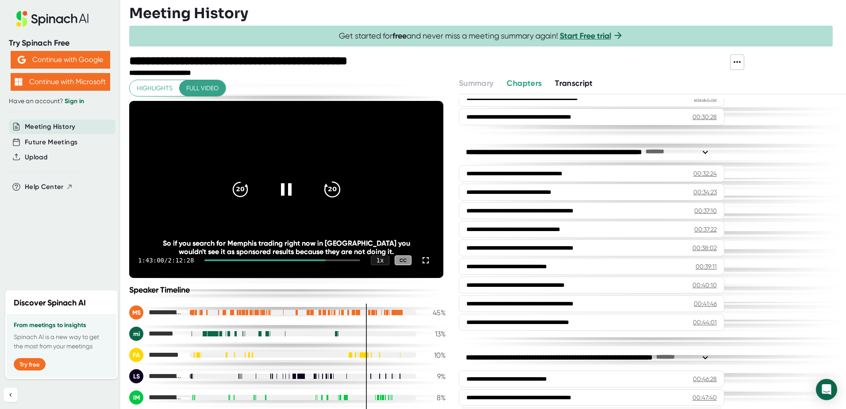
click at [319, 194] on div "20" at bounding box center [332, 189] width 37 height 37
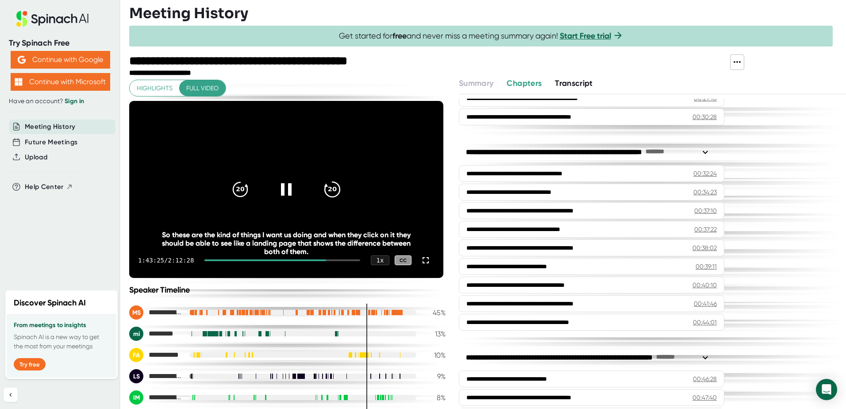
click at [324, 192] on icon "20" at bounding box center [332, 189] width 22 height 22
click at [325, 188] on icon "20" at bounding box center [332, 189] width 22 height 22
click at [326, 186] on icon "20" at bounding box center [332, 189] width 22 height 22
click at [240, 191] on icon "20" at bounding box center [240, 189] width 22 height 22
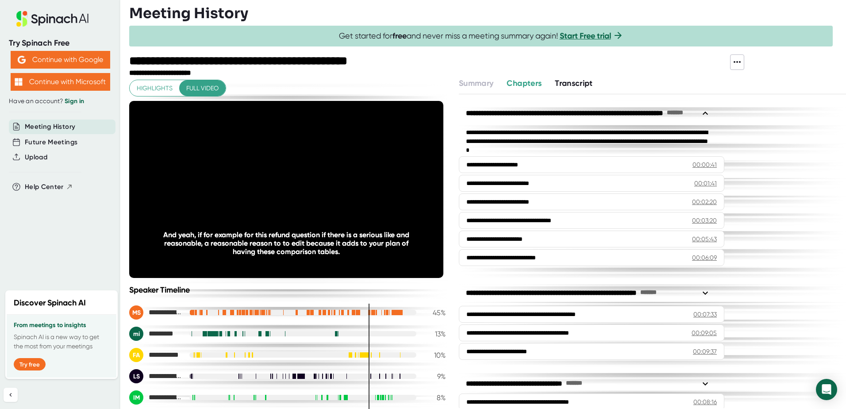
scroll to position [796, 0]
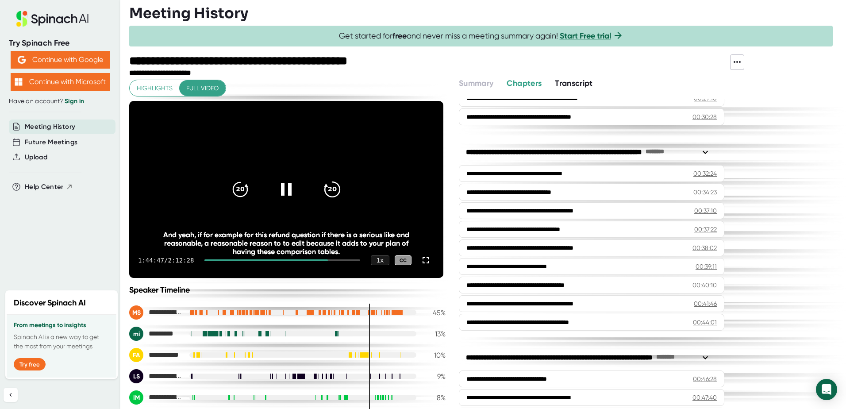
click at [331, 194] on icon "20" at bounding box center [332, 189] width 22 height 22
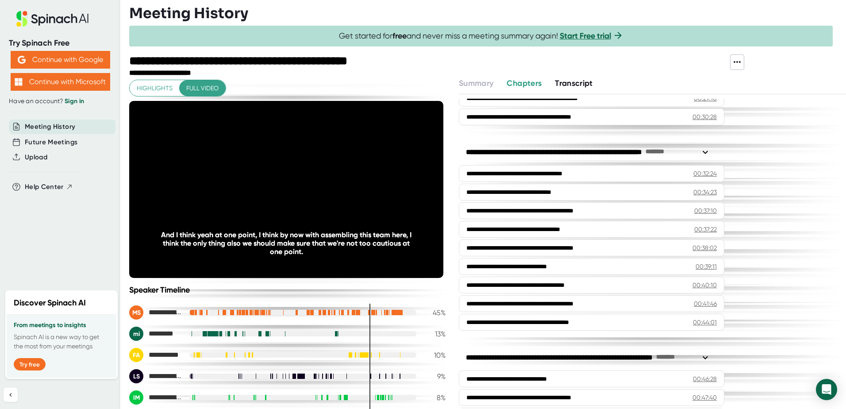
click at [451, 188] on div "**********" at bounding box center [487, 242] width 717 height 331
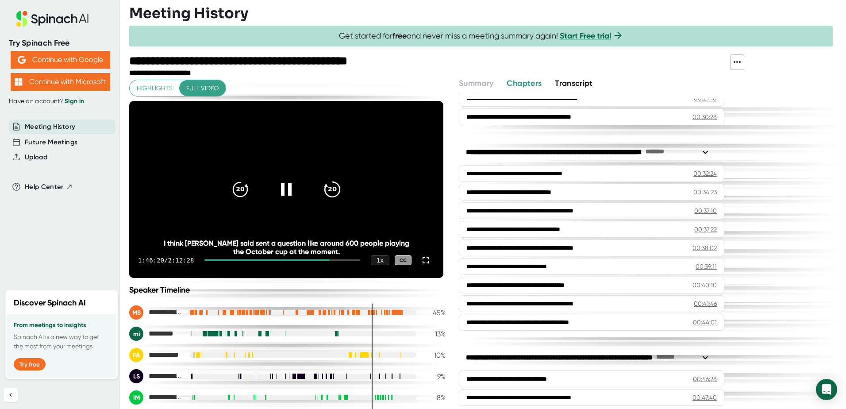
click at [324, 191] on icon "20" at bounding box center [332, 189] width 22 height 22
click at [330, 200] on div "20" at bounding box center [332, 189] width 37 height 37
click at [328, 194] on icon "20" at bounding box center [332, 189] width 22 height 22
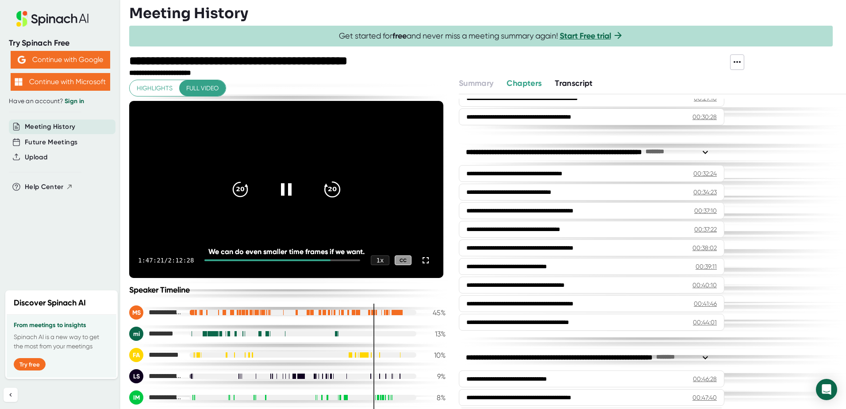
click at [328, 194] on icon "20" at bounding box center [332, 189] width 22 height 22
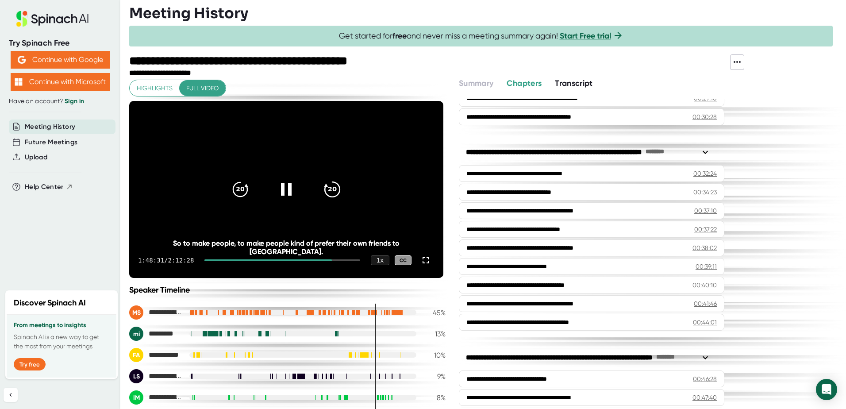
click at [328, 184] on icon "20" at bounding box center [332, 189] width 22 height 22
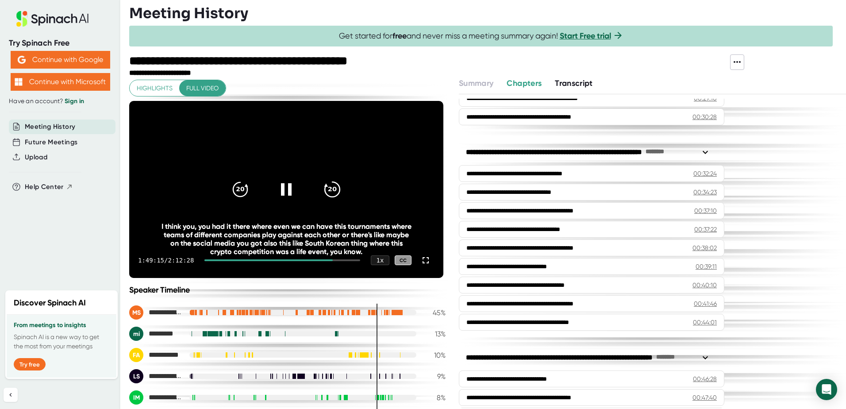
click at [328, 185] on icon "20" at bounding box center [332, 189] width 22 height 22
click at [231, 192] on icon "20" at bounding box center [240, 189] width 22 height 22
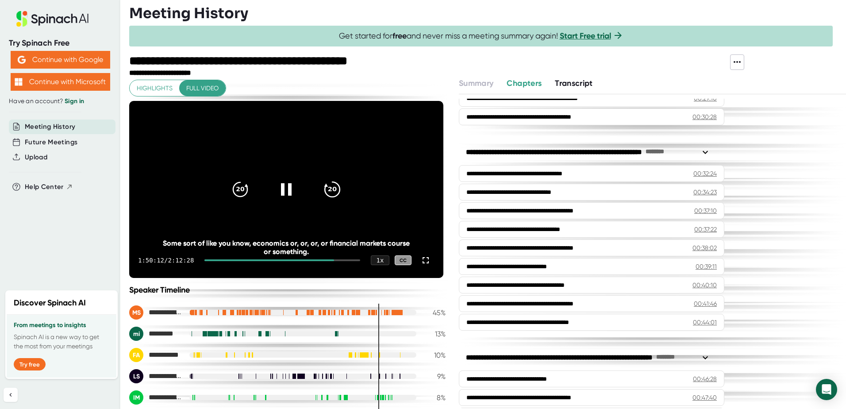
click at [326, 177] on div "20" at bounding box center [332, 189] width 37 height 37
click at [325, 182] on icon "20" at bounding box center [332, 189] width 22 height 22
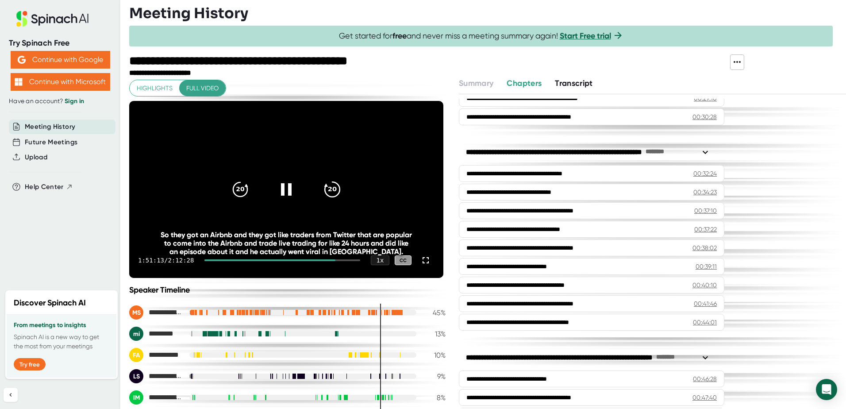
click at [329, 180] on icon "20" at bounding box center [332, 189] width 22 height 22
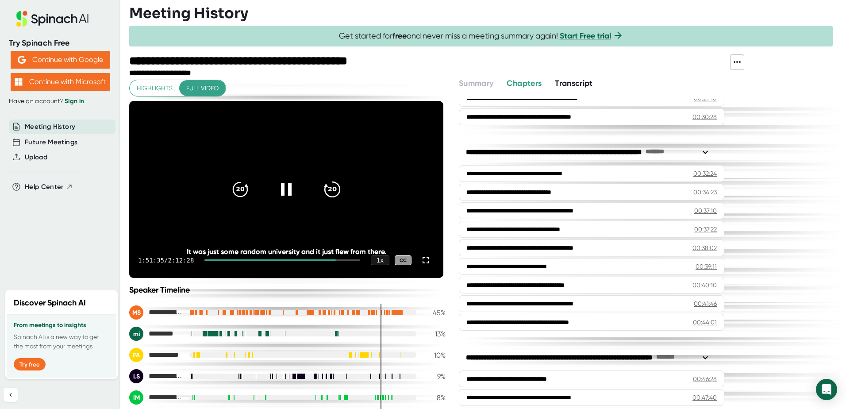
click at [327, 184] on icon "20" at bounding box center [332, 189] width 22 height 22
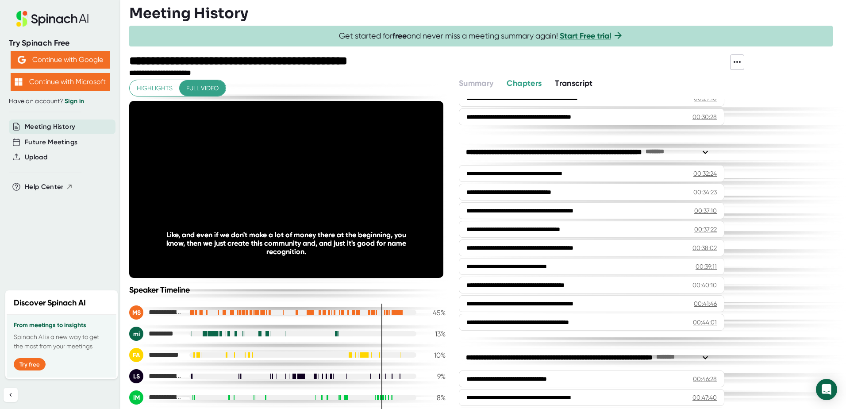
click at [327, 184] on icon "20" at bounding box center [332, 189] width 22 height 22
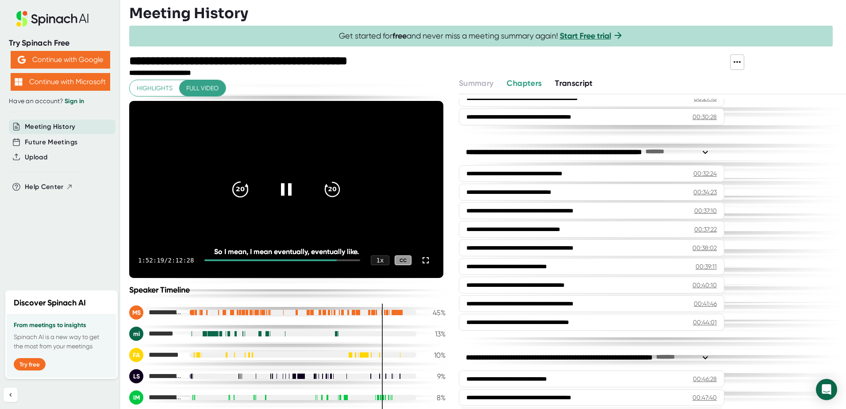
click at [235, 185] on icon "20" at bounding box center [240, 189] width 22 height 22
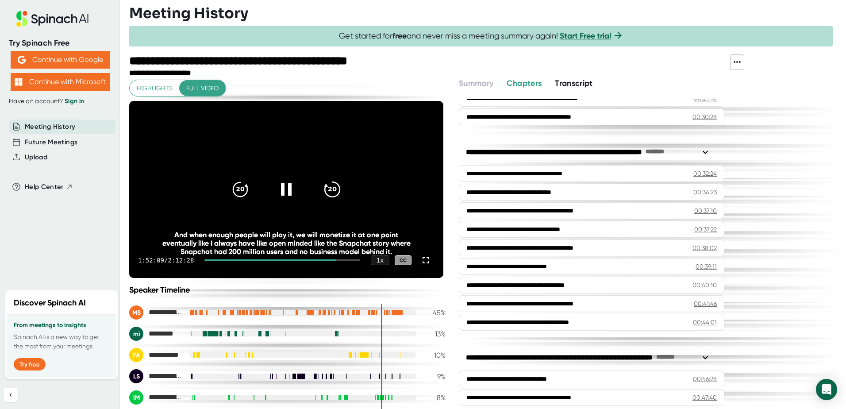
click at [327, 186] on icon "20" at bounding box center [332, 189] width 22 height 22
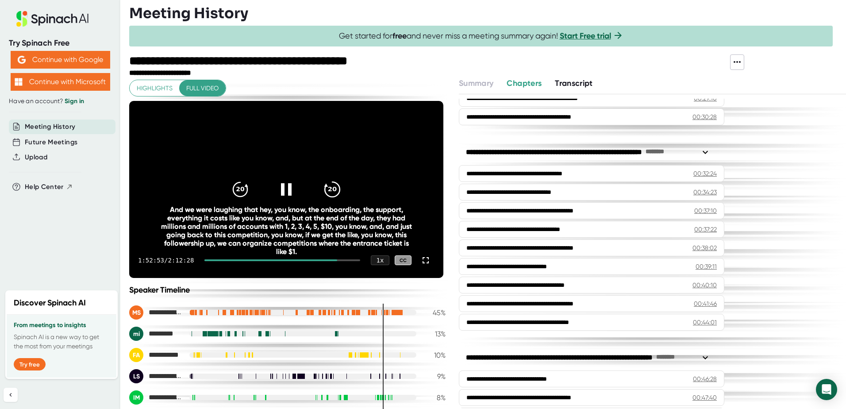
click at [326, 184] on icon "20" at bounding box center [332, 189] width 22 height 22
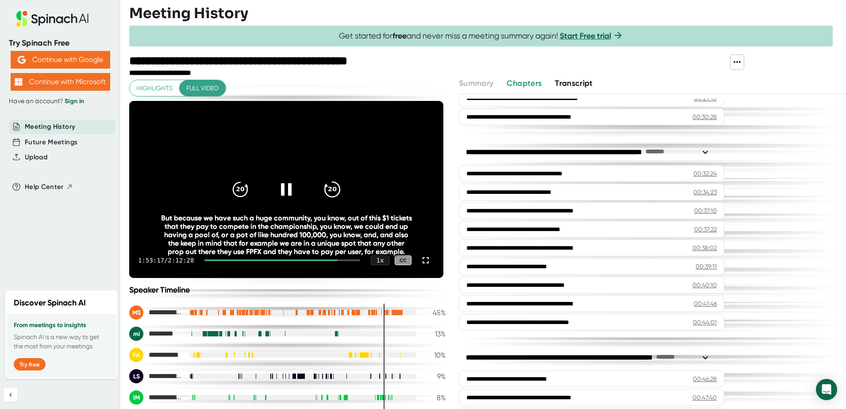
click at [328, 184] on icon "20" at bounding box center [332, 189] width 22 height 22
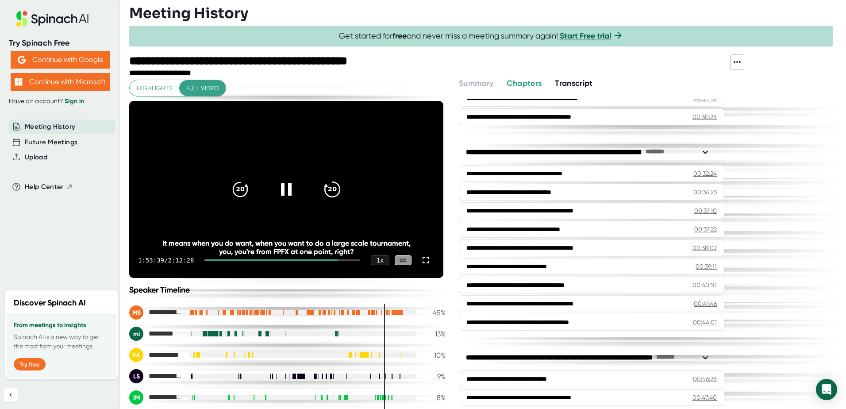
click at [327, 184] on icon "20" at bounding box center [332, 189] width 22 height 22
click at [314, 187] on div "20" at bounding box center [332, 189] width 37 height 37
click at [321, 188] on icon "20" at bounding box center [332, 189] width 22 height 22
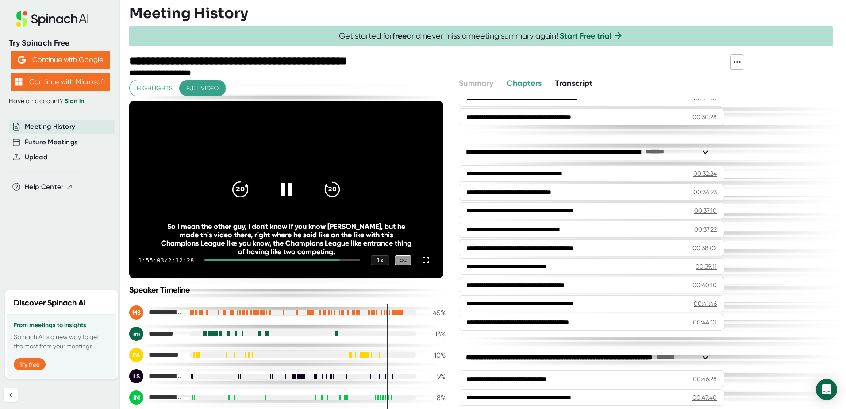
click at [244, 187] on icon "20" at bounding box center [240, 189] width 22 height 22
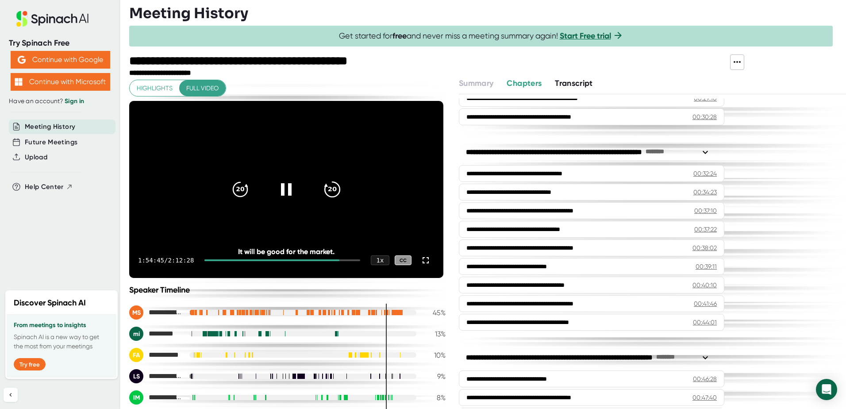
click at [327, 186] on icon "20" at bounding box center [332, 189] width 22 height 22
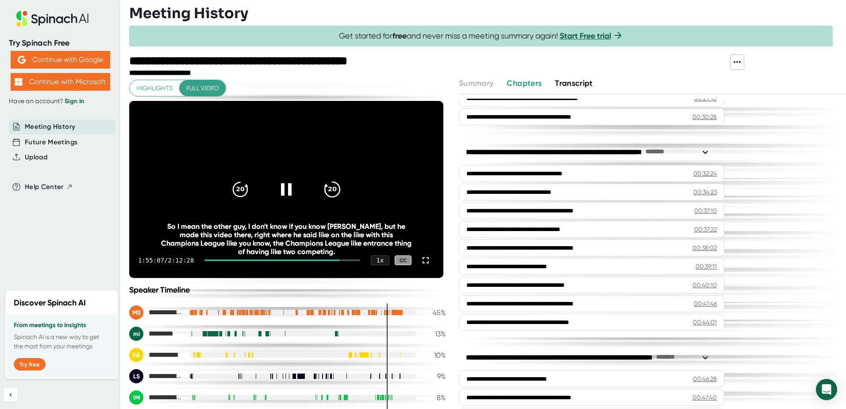
scroll to position [44, 0]
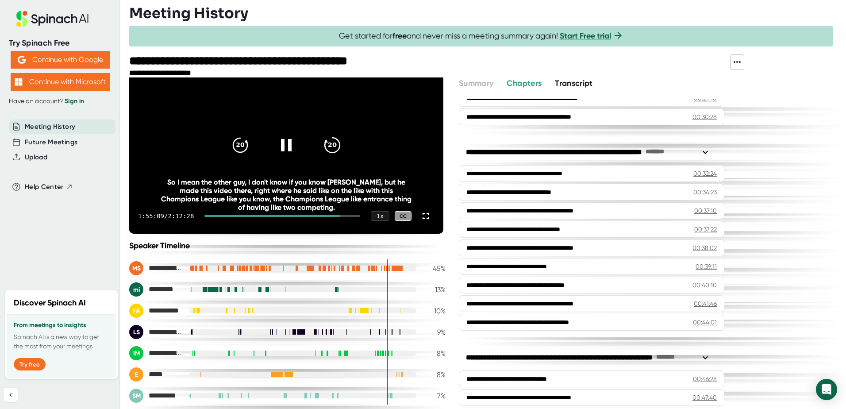
click at [336, 139] on icon "20" at bounding box center [332, 145] width 22 height 22
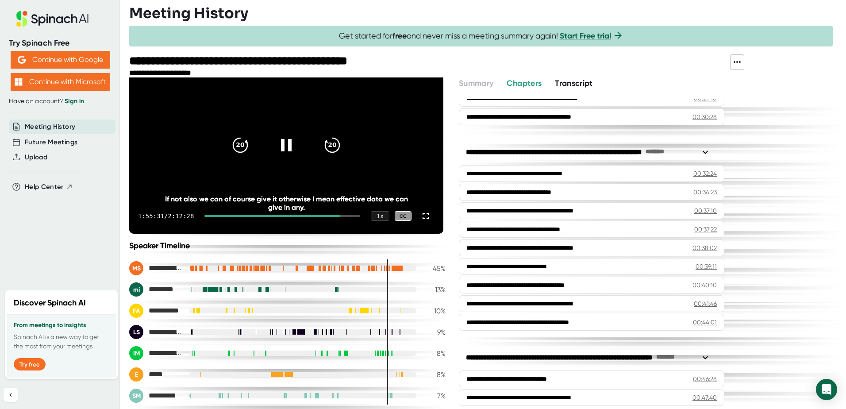
click at [338, 215] on div at bounding box center [282, 216] width 156 height 2
click at [343, 215] on div "1:56:46 / 2:12:28 1 x CC" at bounding box center [286, 215] width 314 height 35
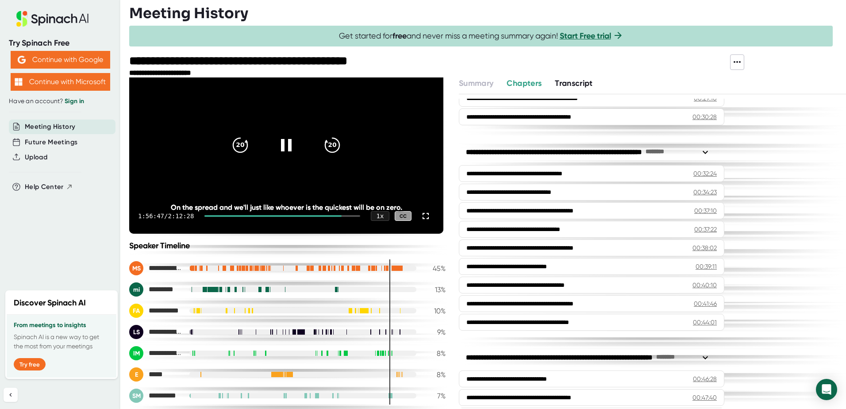
click at [344, 215] on div at bounding box center [282, 216] width 156 height 2
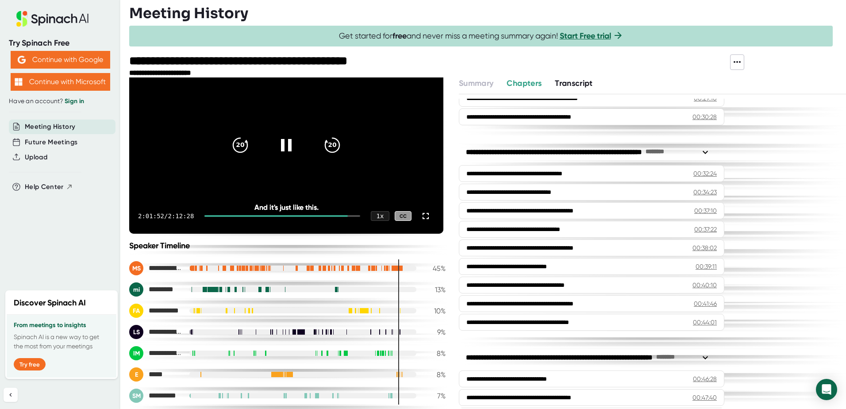
click at [346, 215] on div at bounding box center [282, 216] width 156 height 2
click at [238, 144] on icon "20" at bounding box center [240, 145] width 22 height 22
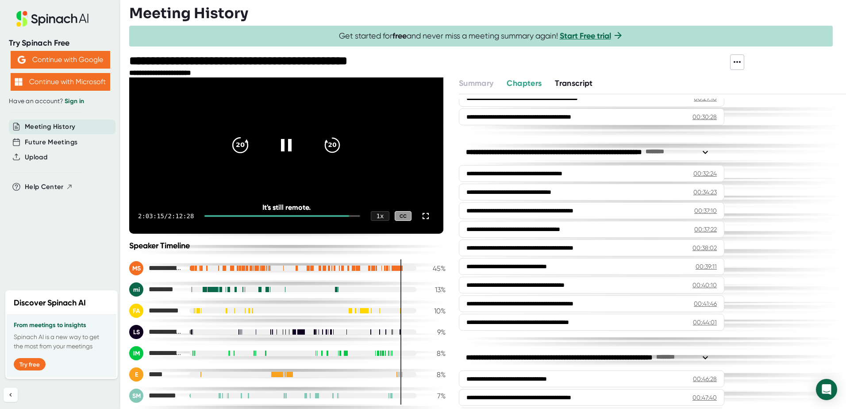
click at [238, 144] on icon "20" at bounding box center [240, 145] width 22 height 22
click at [322, 148] on icon "20" at bounding box center [332, 145] width 22 height 22
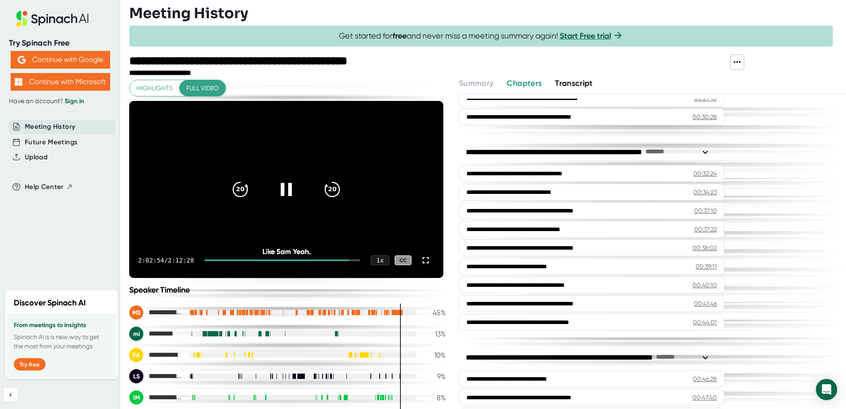
click at [280, 186] on icon at bounding box center [285, 189] width 11 height 13
